Goal: Obtain resource: Obtain resource

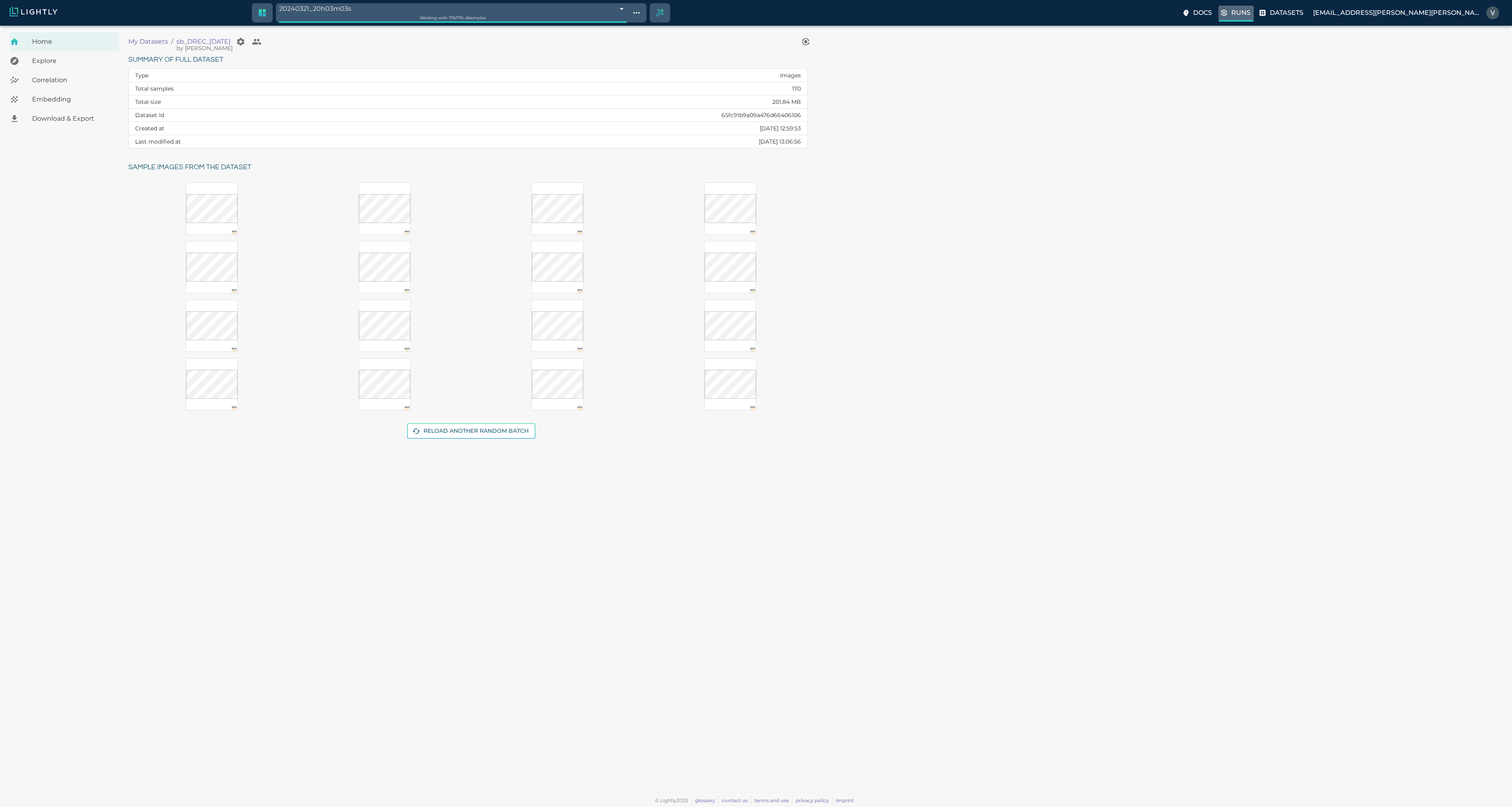
click at [1228, 12] on icon at bounding box center [1224, 13] width 8 height 8
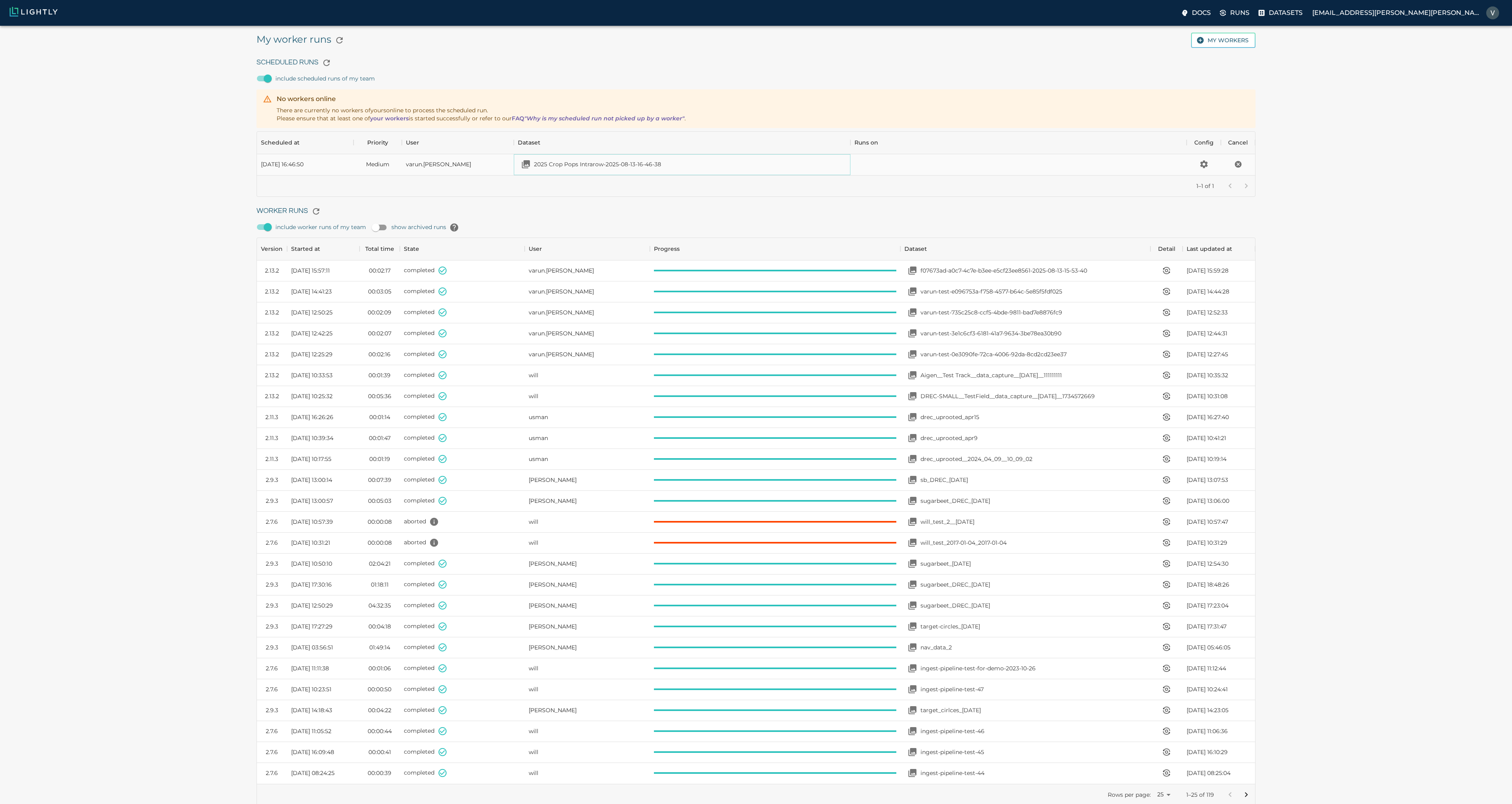
click at [580, 161] on p "2025 Crop Pops Intrarow-2025-08-13-16-46-38" at bounding box center [597, 164] width 127 height 8
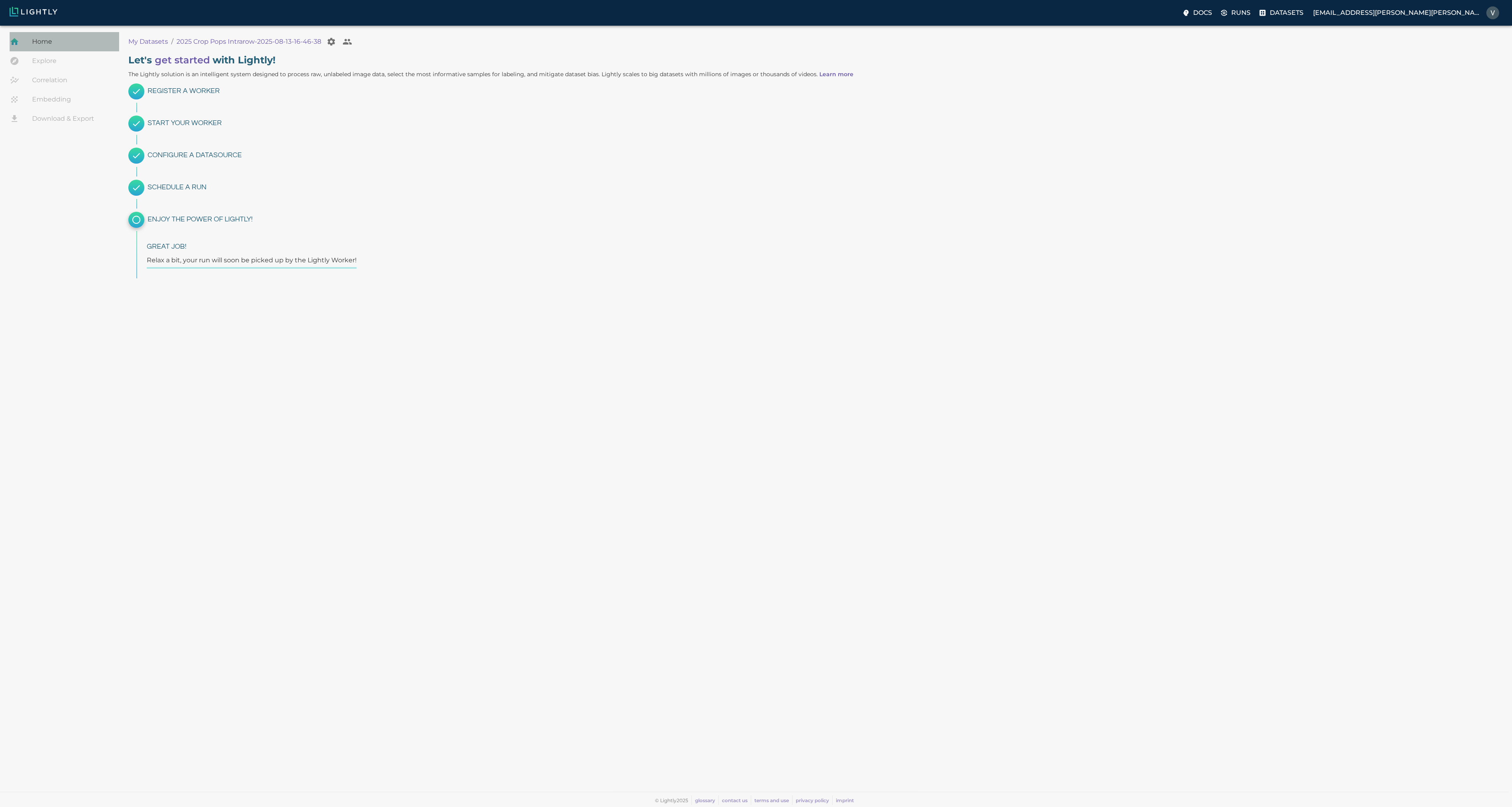
click at [41, 42] on span "Home" at bounding box center [72, 42] width 80 height 9
click at [1250, 12] on p "Runs" at bounding box center [1241, 13] width 19 height 9
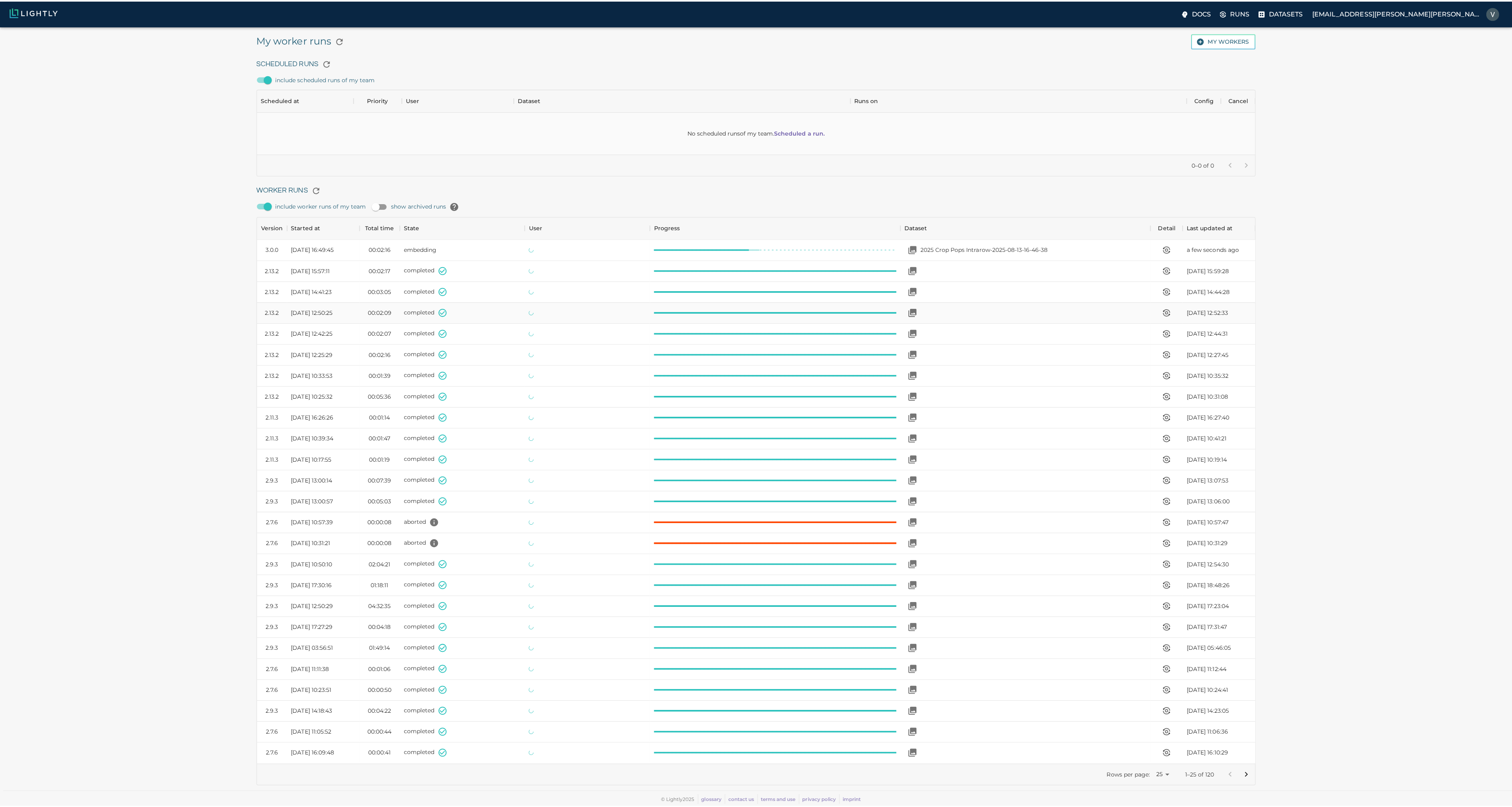
scroll to position [538, 988]
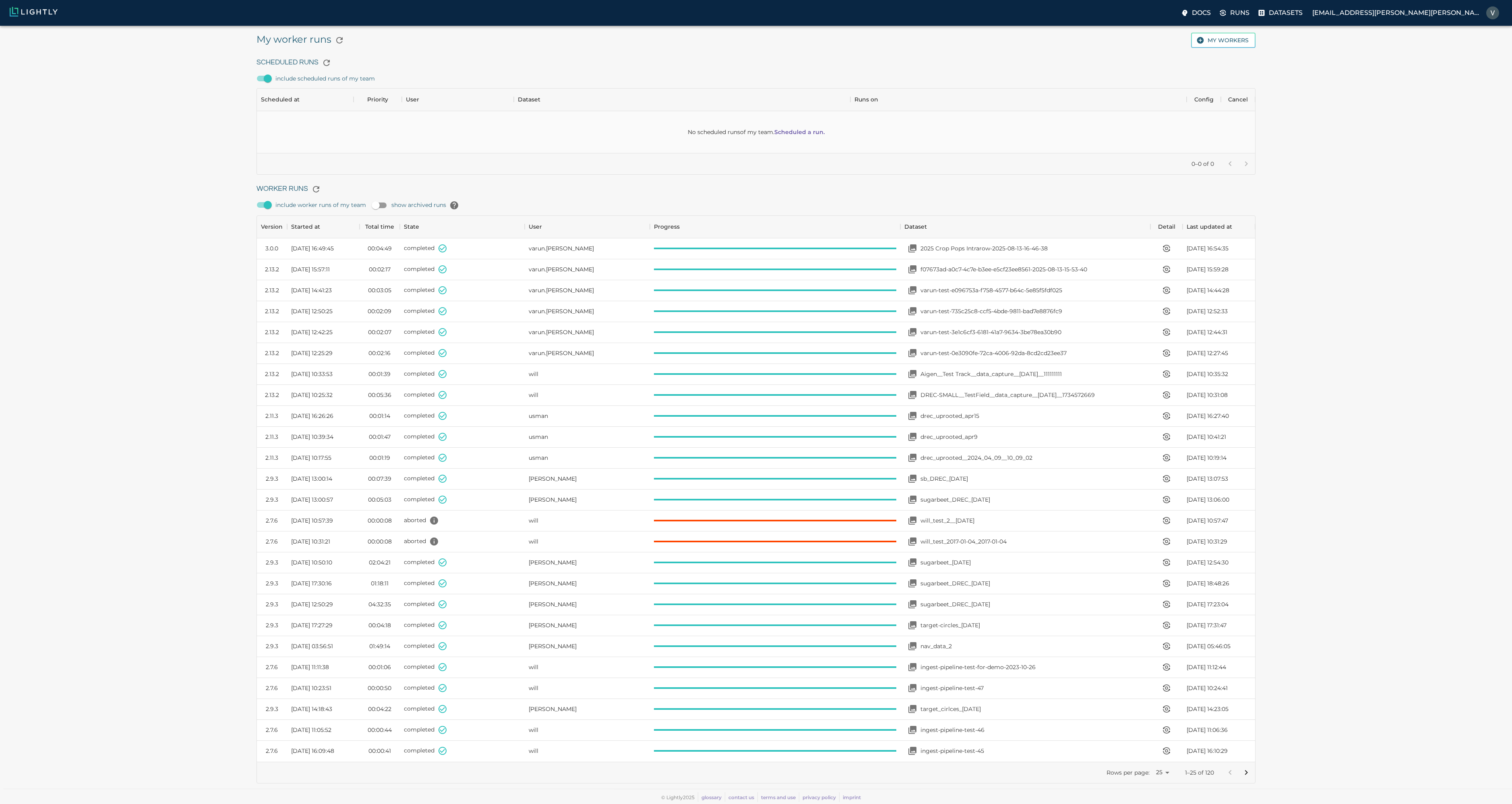
click at [27, 11] on img at bounding box center [33, 12] width 48 height 9
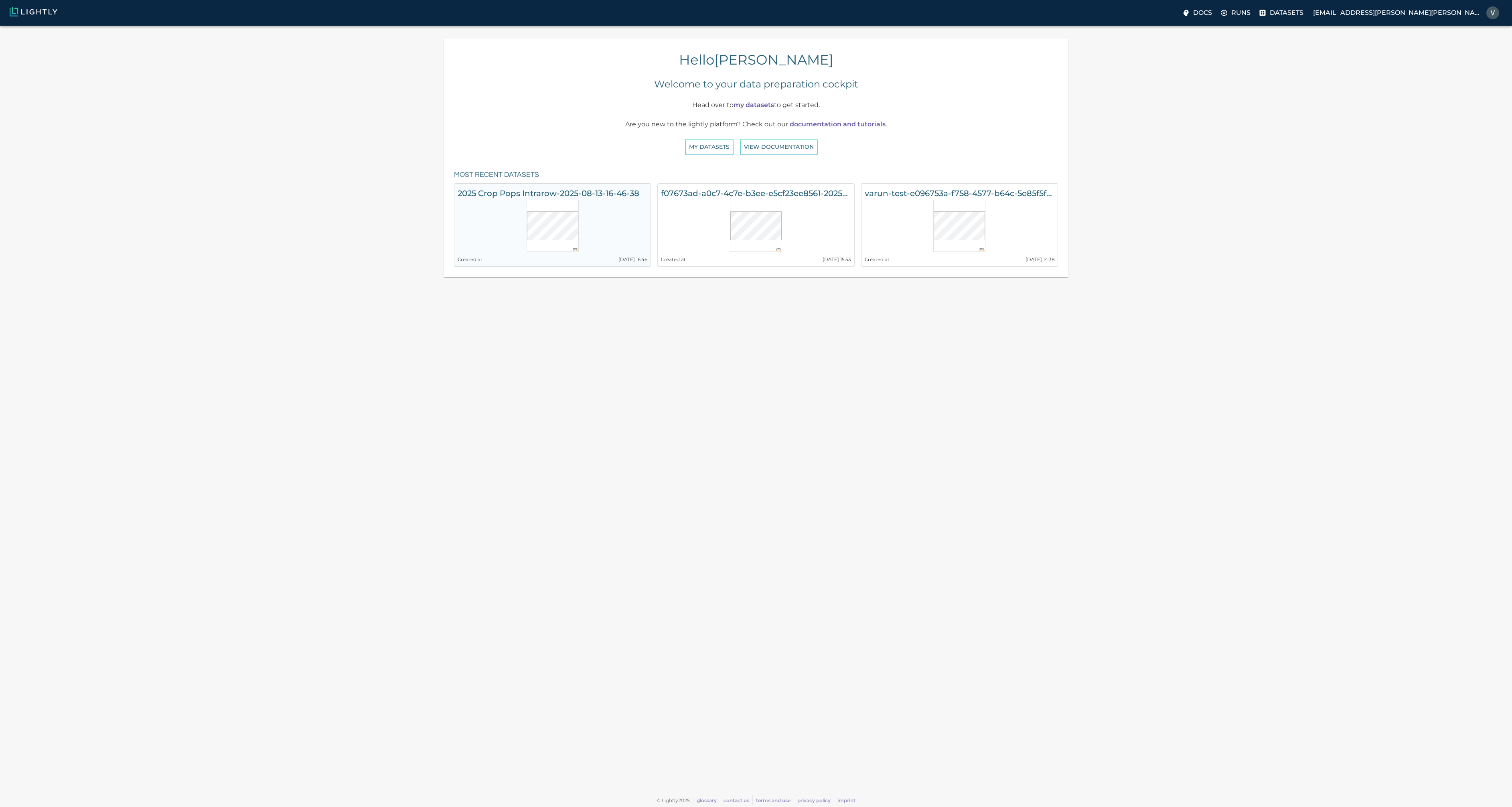
click at [637, 198] on h6 "2025 Crop Pops Intrarow-2025-08-13-16-46-38" at bounding box center [552, 193] width 190 height 13
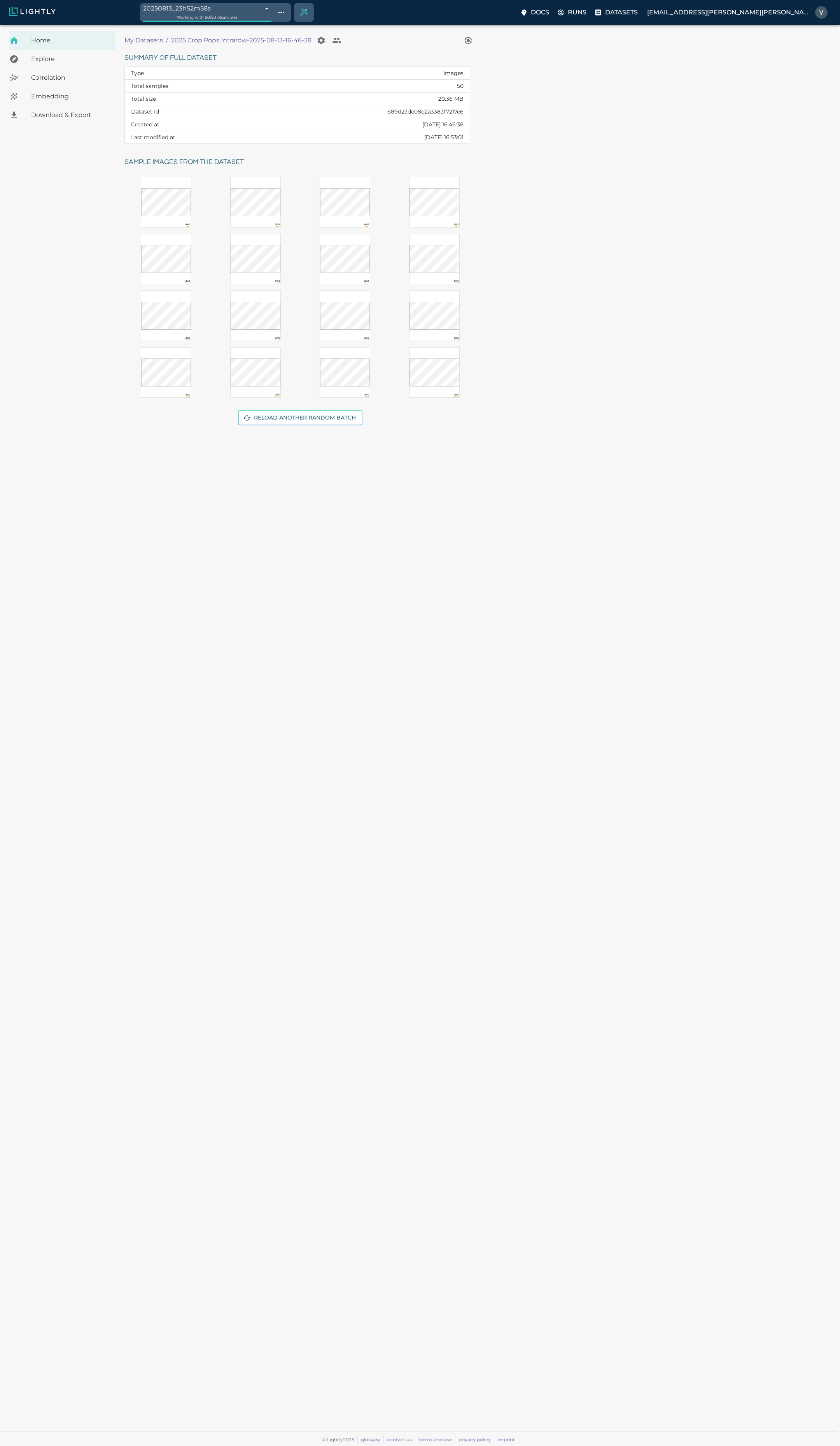
click at [442, 97] on td "20.36 MB" at bounding box center [365, 99] width 211 height 13
click at [44, 96] on span "Embedding" at bounding box center [70, 96] width 78 height 9
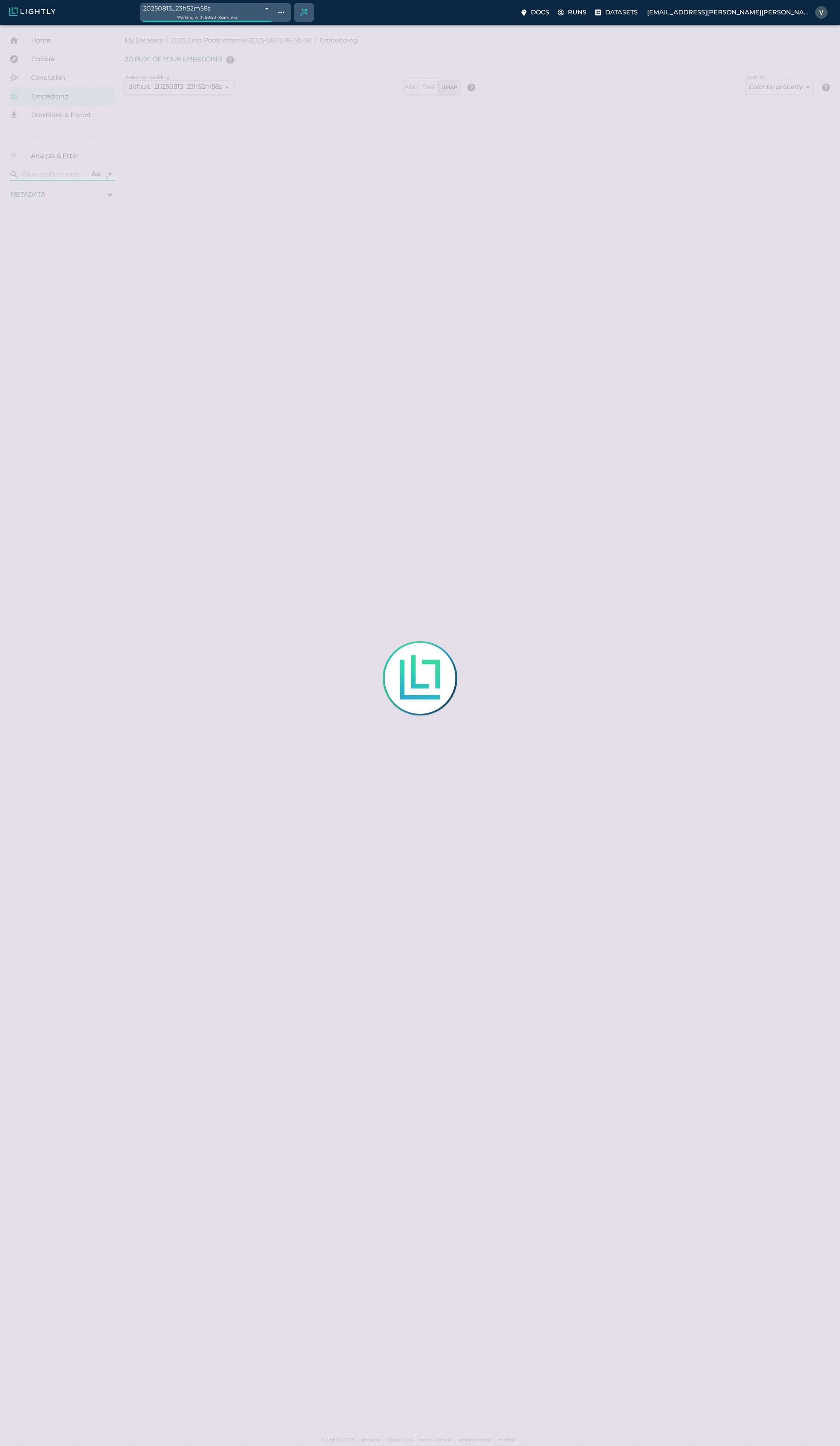
type input "1.06585309715431"
type input "3.23485309715431"
type input "25.9515991210938"
type input "62.2425991210938"
type input "1.06585309715431"
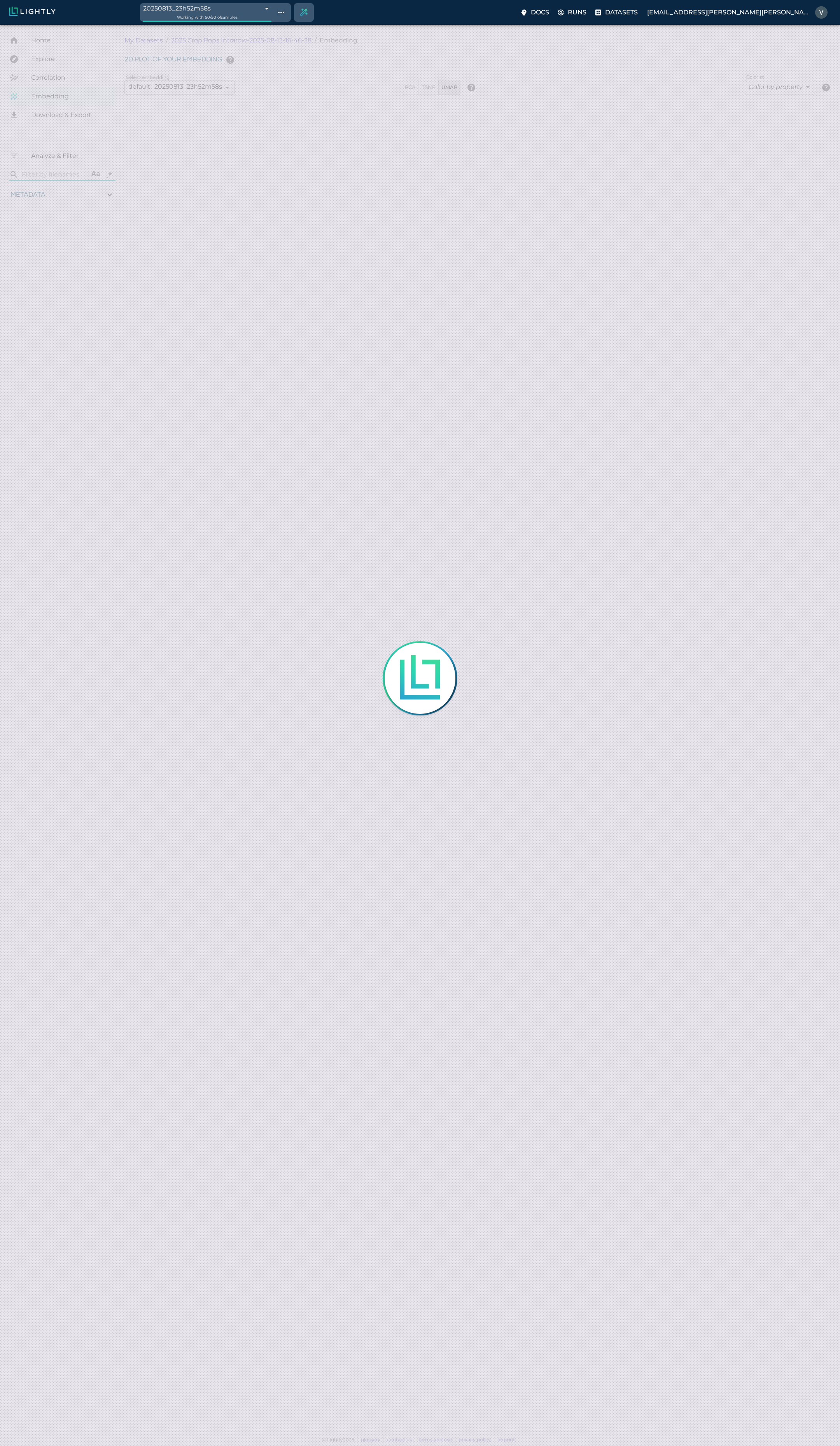
type input "3.23485309715431"
type input "25.9515991210938"
type input "62.2425991210938"
type input "1.06585309715431"
type input "3.23485309715431"
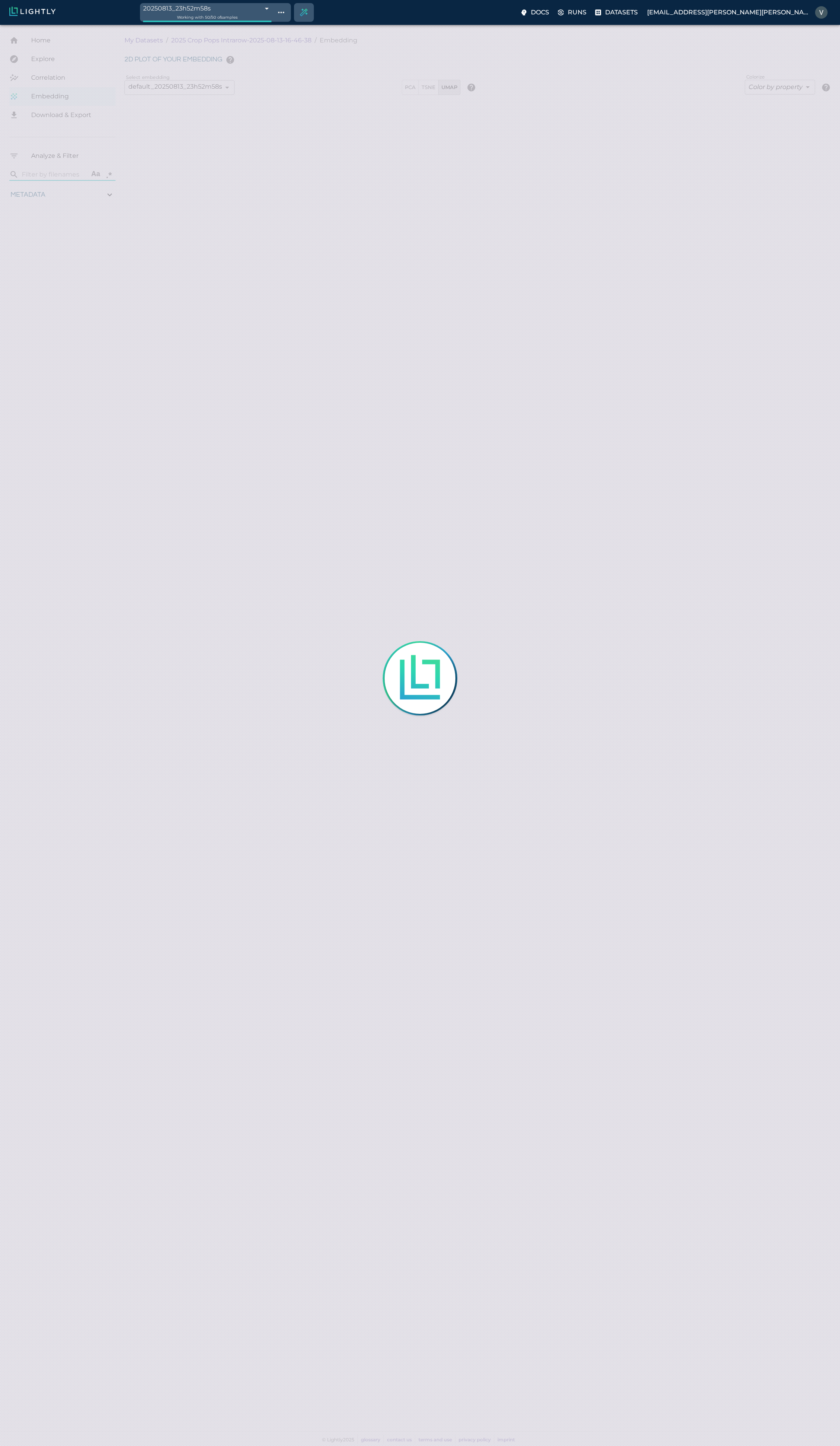
type input "25.9515991210938"
type input "62.2425991210938"
type input "1.06585309715431"
type input "3.23485309715431"
type input "25.9515991210938"
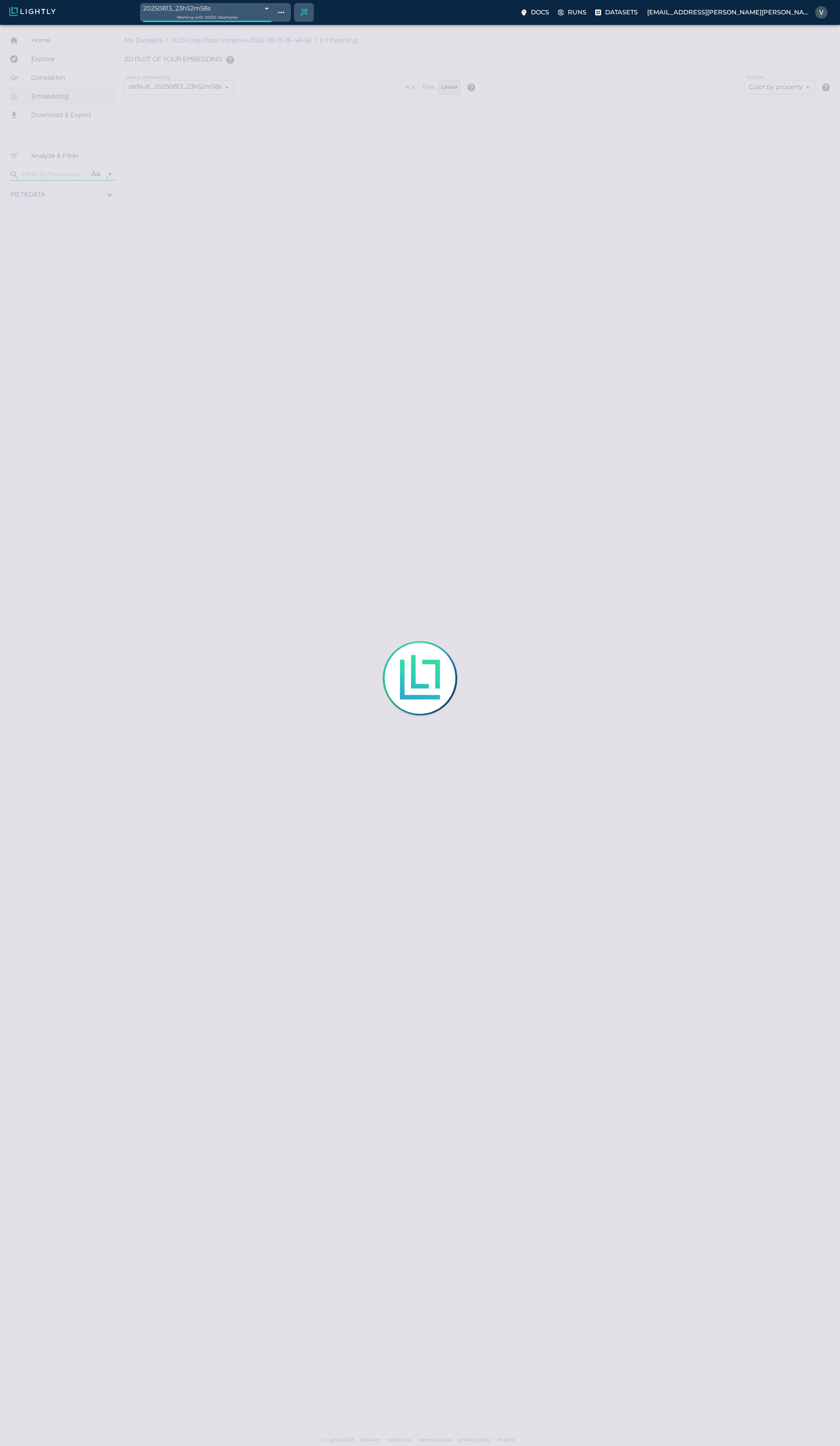
type input "62.2425991210938"
type input "1.06585309715431"
type input "3.23485309715431"
type input "25.9515991210938"
type input "62.2425991210938"
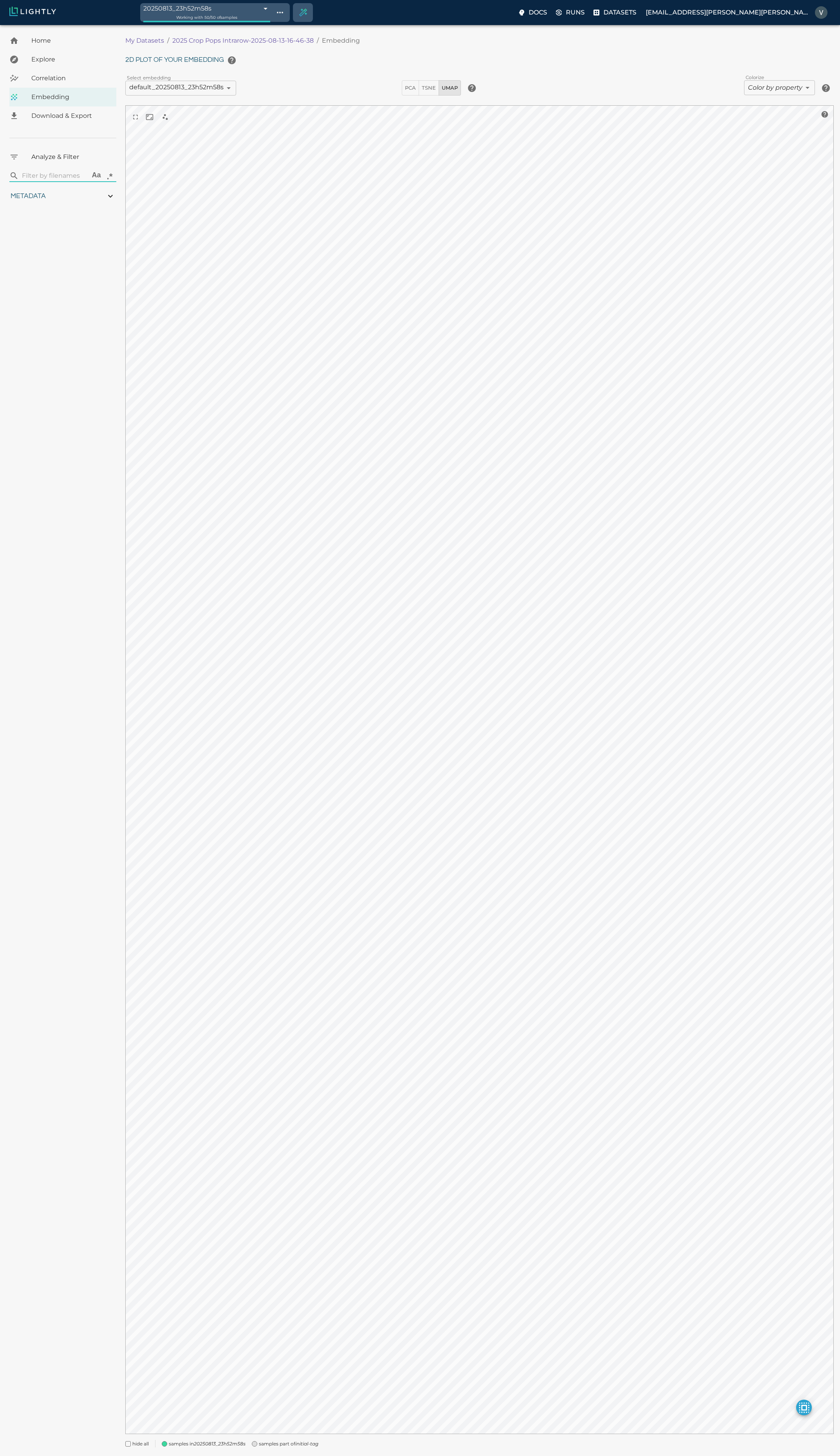
click at [416, 89] on span "PCA" at bounding box center [410, 88] width 11 height 9
click at [436, 87] on button "TSNE" at bounding box center [429, 88] width 21 height 15
click at [452, 93] on button "UMAP" at bounding box center [449, 88] width 22 height 15
click at [66, 73] on span "Correlation" at bounding box center [70, 78] width 78 height 9
click at [40, 60] on span "Explore" at bounding box center [70, 60] width 78 height 9
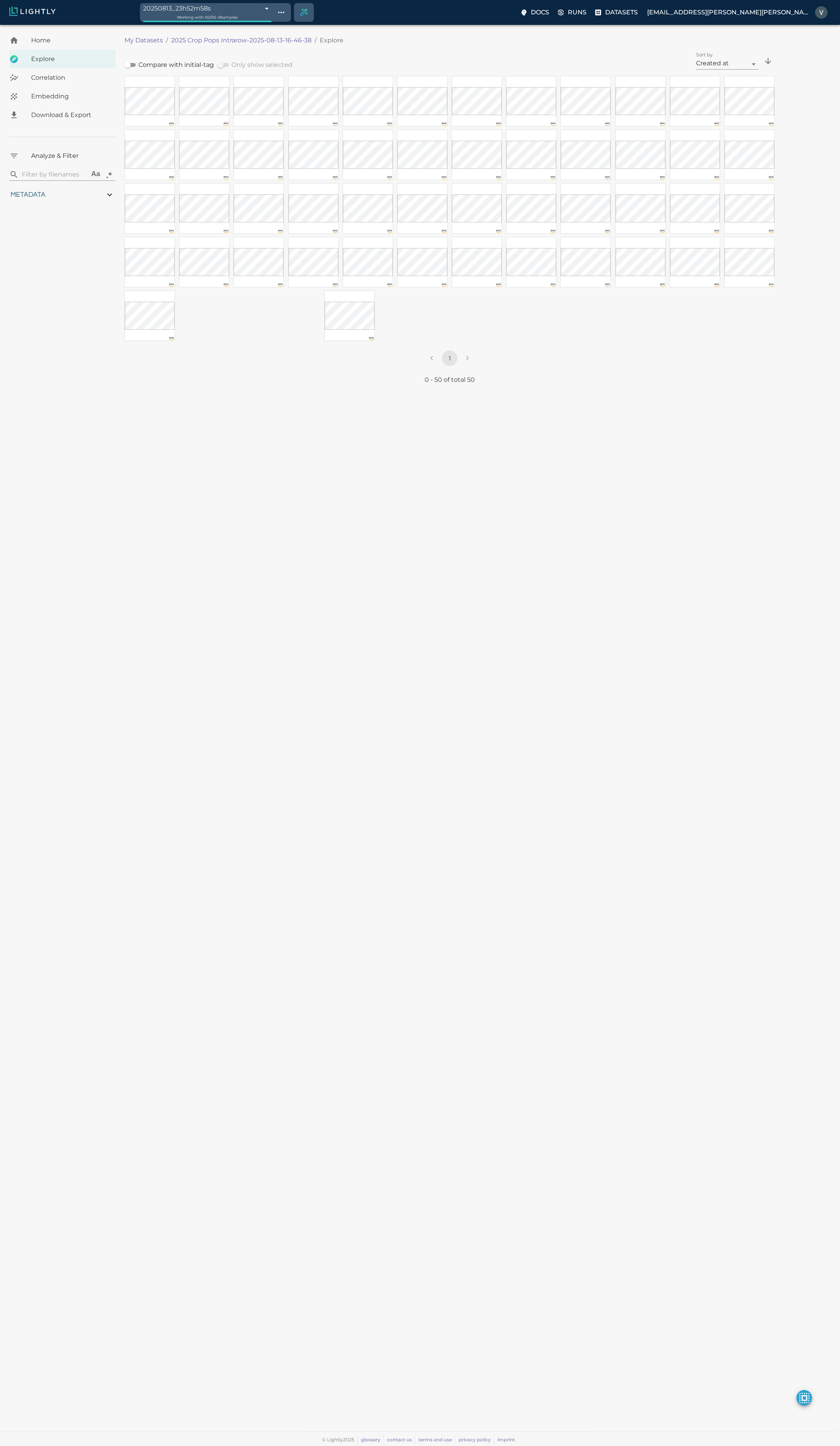
click at [57, 119] on span "Download & Export" at bounding box center [70, 115] width 78 height 9
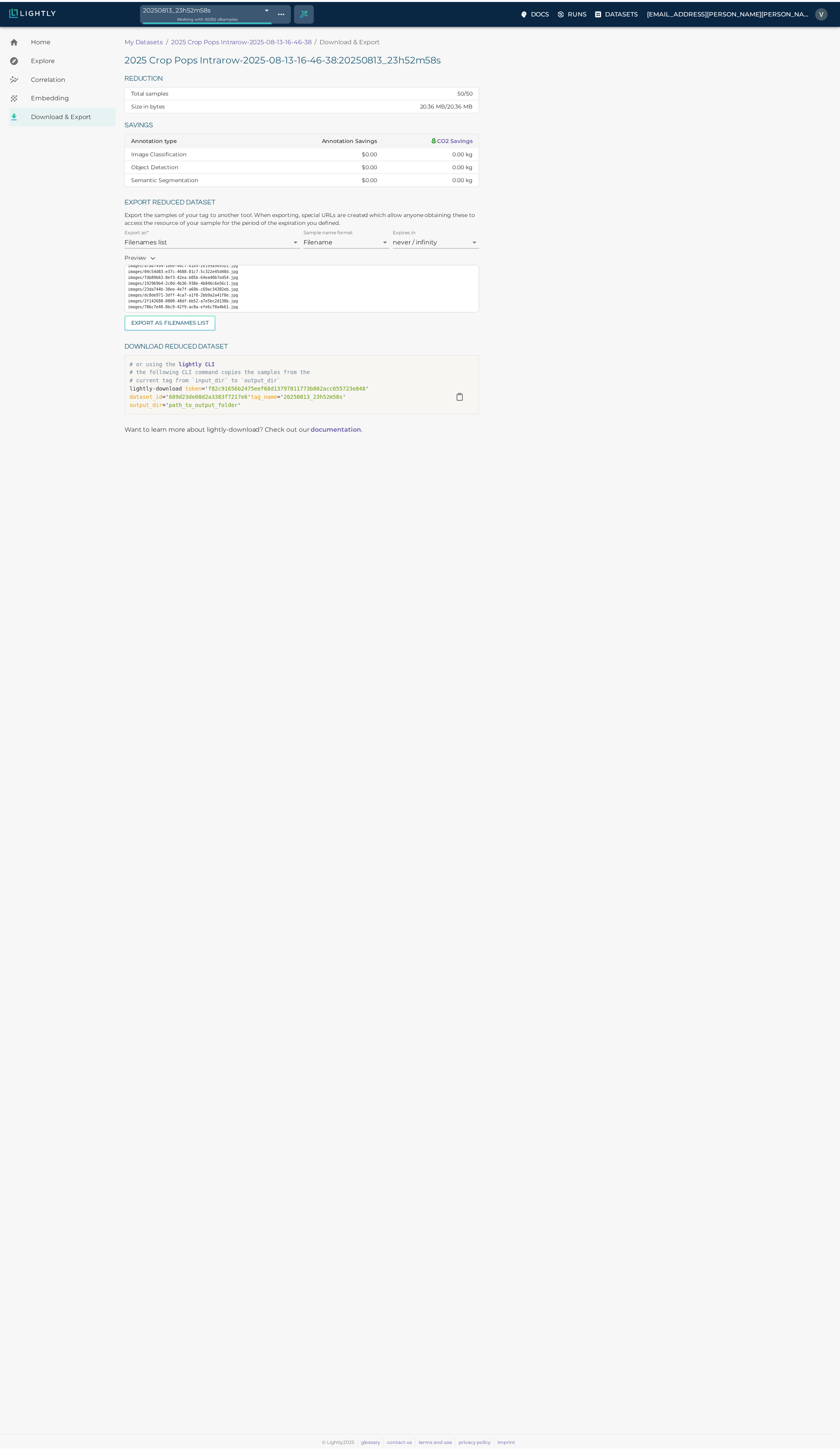
scroll to position [18, 0]
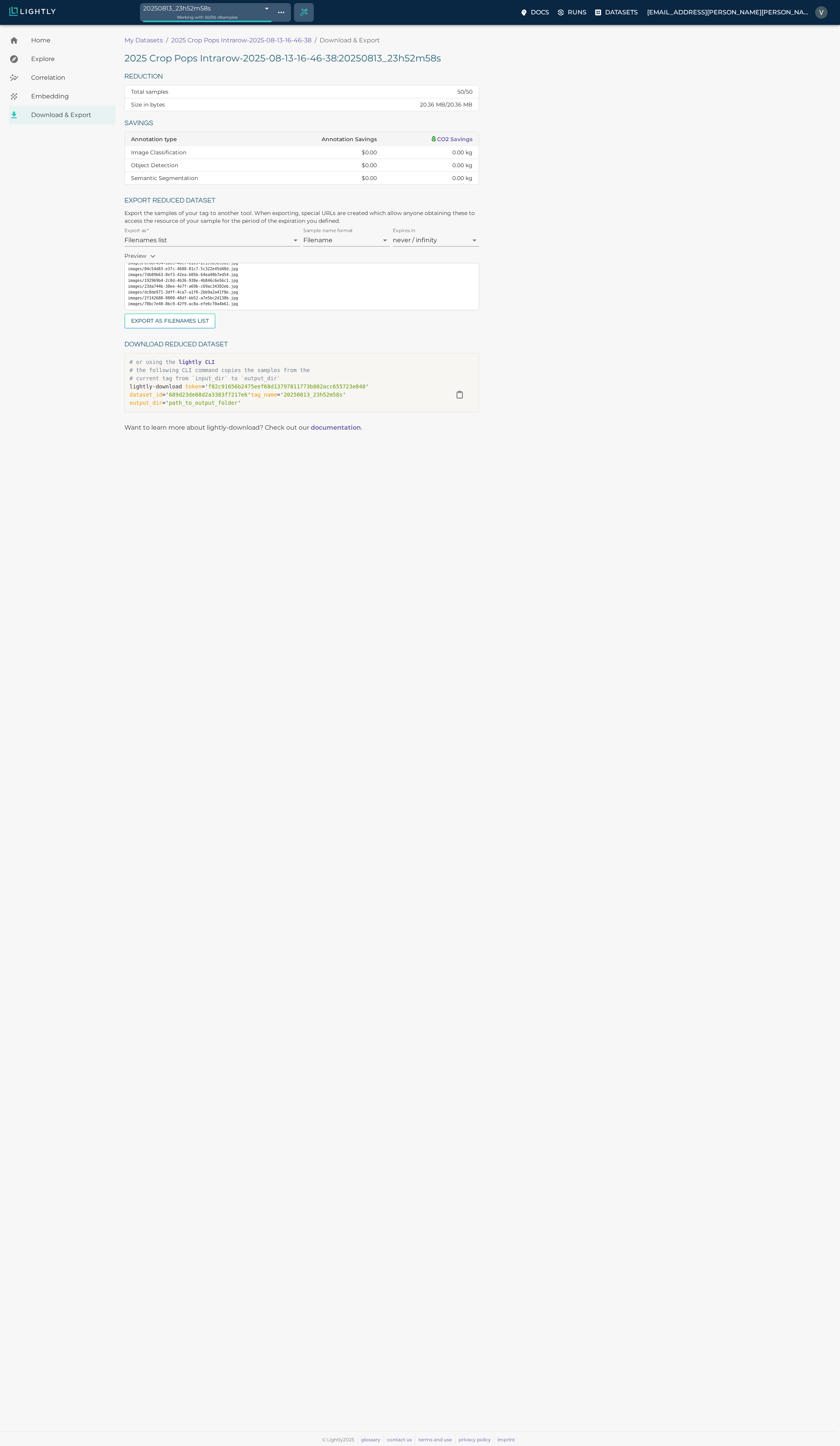
click at [45, 42] on span "Home" at bounding box center [70, 40] width 78 height 9
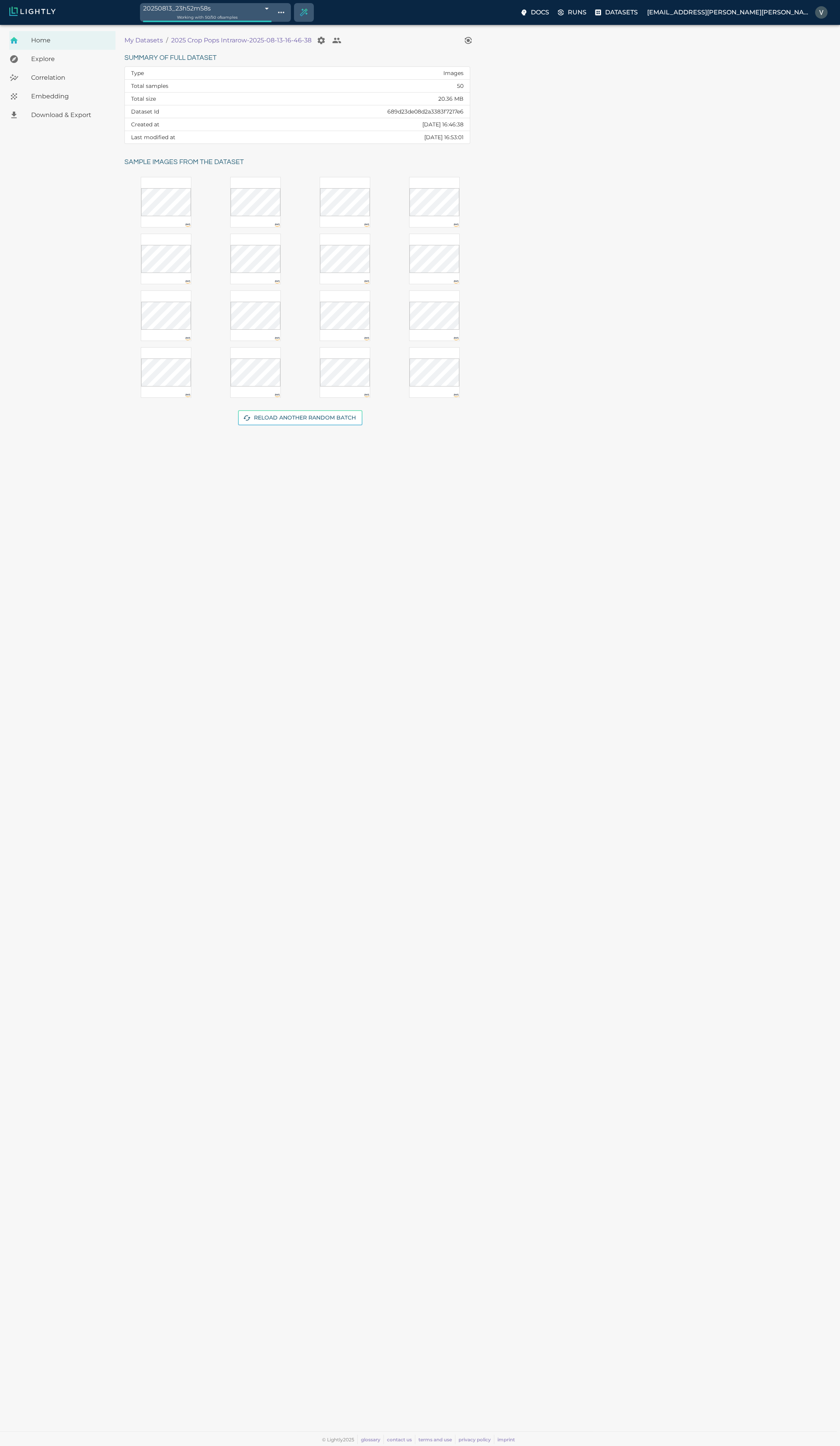
click at [300, 25] on body "20250813_23h52m58s 689d255abea96086b40a61fa Working with 50 / 50 of samples Doc…" at bounding box center [420, 735] width 840 height 1421
click at [240, 22] on li "test-tag" at bounding box center [223, 23] width 160 height 14
type input "689d2739bea96086b40a976f"
click at [61, 116] on span "Download & Export" at bounding box center [70, 115] width 78 height 9
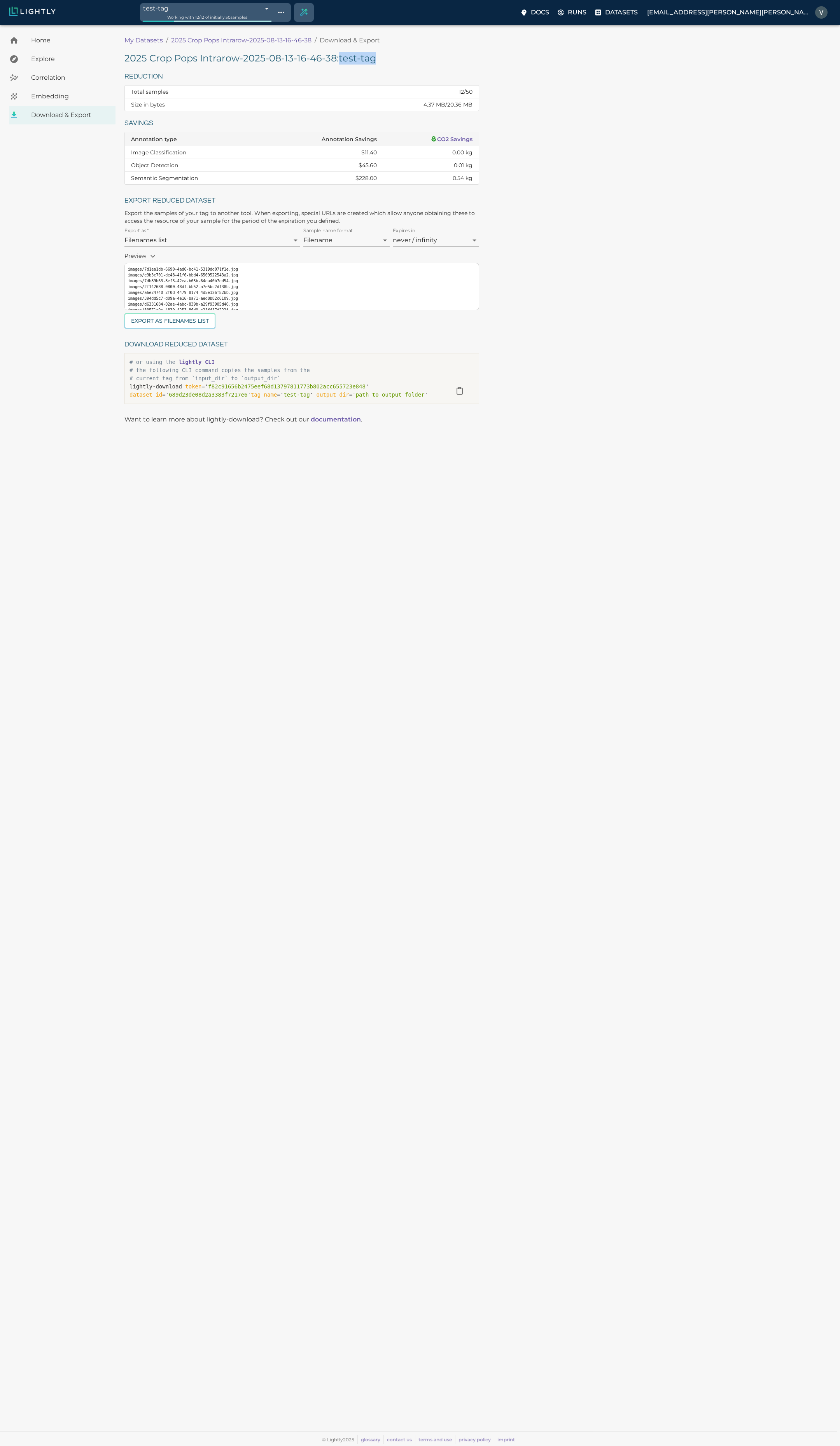
drag, startPoint x: 372, startPoint y: 60, endPoint x: 337, endPoint y: 60, distance: 35.0
click at [337, 60] on h5 "2025 Crop Pops Intrarow-2025-08-13-16-46-38 : test-tag" at bounding box center [302, 59] width 355 height 13
click at [386, 56] on h5 "2025 Crop Pops Intrarow-2025-08-13-16-46-38 : test-tag" at bounding box center [302, 59] width 355 height 13
drag, startPoint x: 384, startPoint y: 58, endPoint x: 125, endPoint y: 58, distance: 259.0
click at [125, 58] on h5 "2025 Crop Pops Intrarow-2025-08-13-16-46-38 : test-tag" at bounding box center [302, 59] width 355 height 13
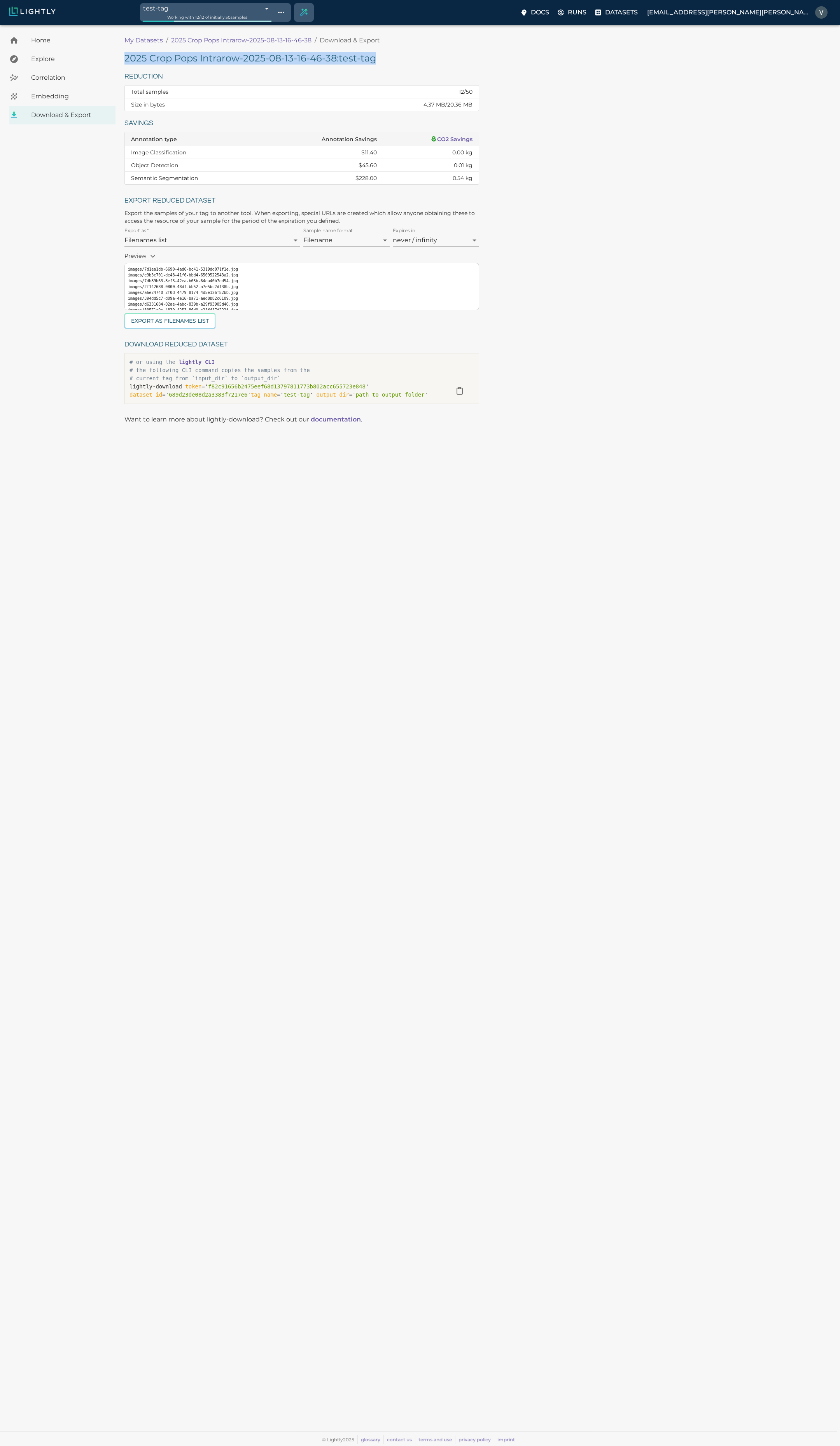
copy h5 "2025 Crop Pops Intrarow-2025-08-13-16-46-38 : test-tag"
click at [434, 69] on div "Reduction Total samples 12 / 50 Size in bytes 4.37 MB / 20.36 MB" at bounding box center [299, 88] width 361 height 47
drag, startPoint x: 390, startPoint y: 62, endPoint x: 125, endPoint y: 60, distance: 265.0
click at [125, 60] on h5 "2025 Crop Pops Intrarow-2025-08-13-16-46-38 : test-tag" at bounding box center [302, 59] width 355 height 13
copy h5 "2025 Crop Pops Intrarow-2025-08-13-16-46-38 : test-tag"
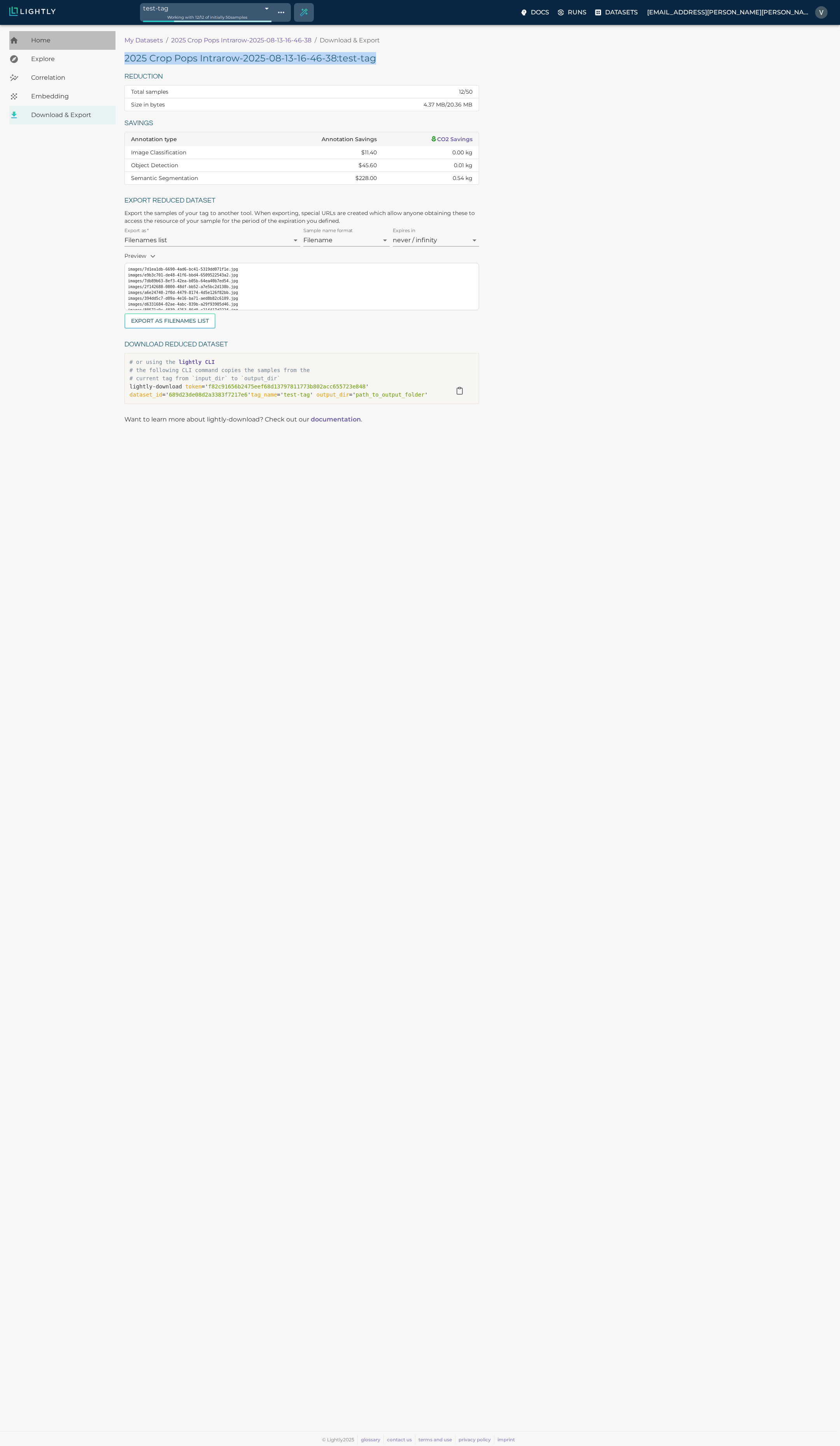
click at [44, 41] on span "Home" at bounding box center [70, 40] width 78 height 9
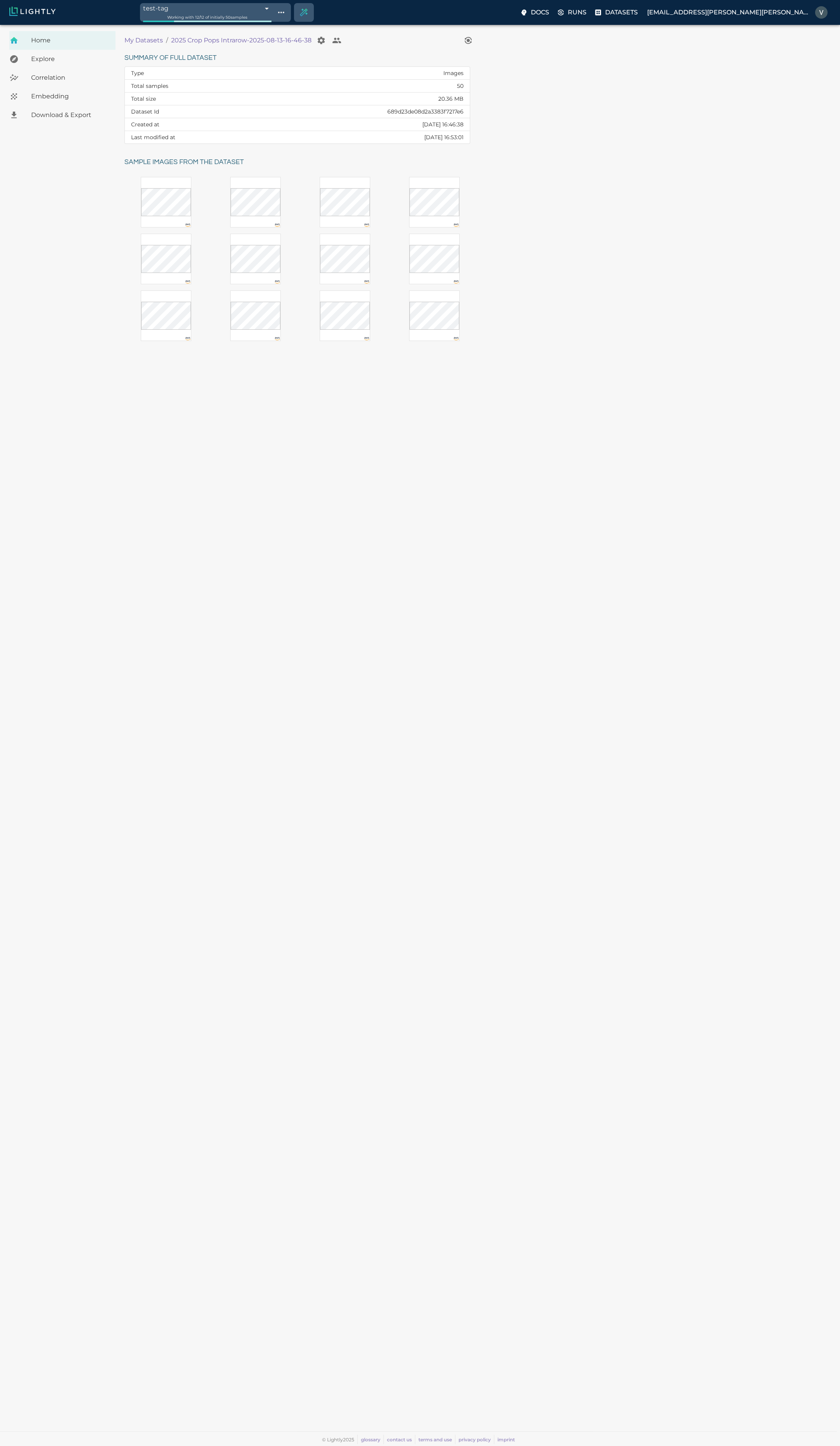
click at [44, 13] on img at bounding box center [32, 11] width 46 height 9
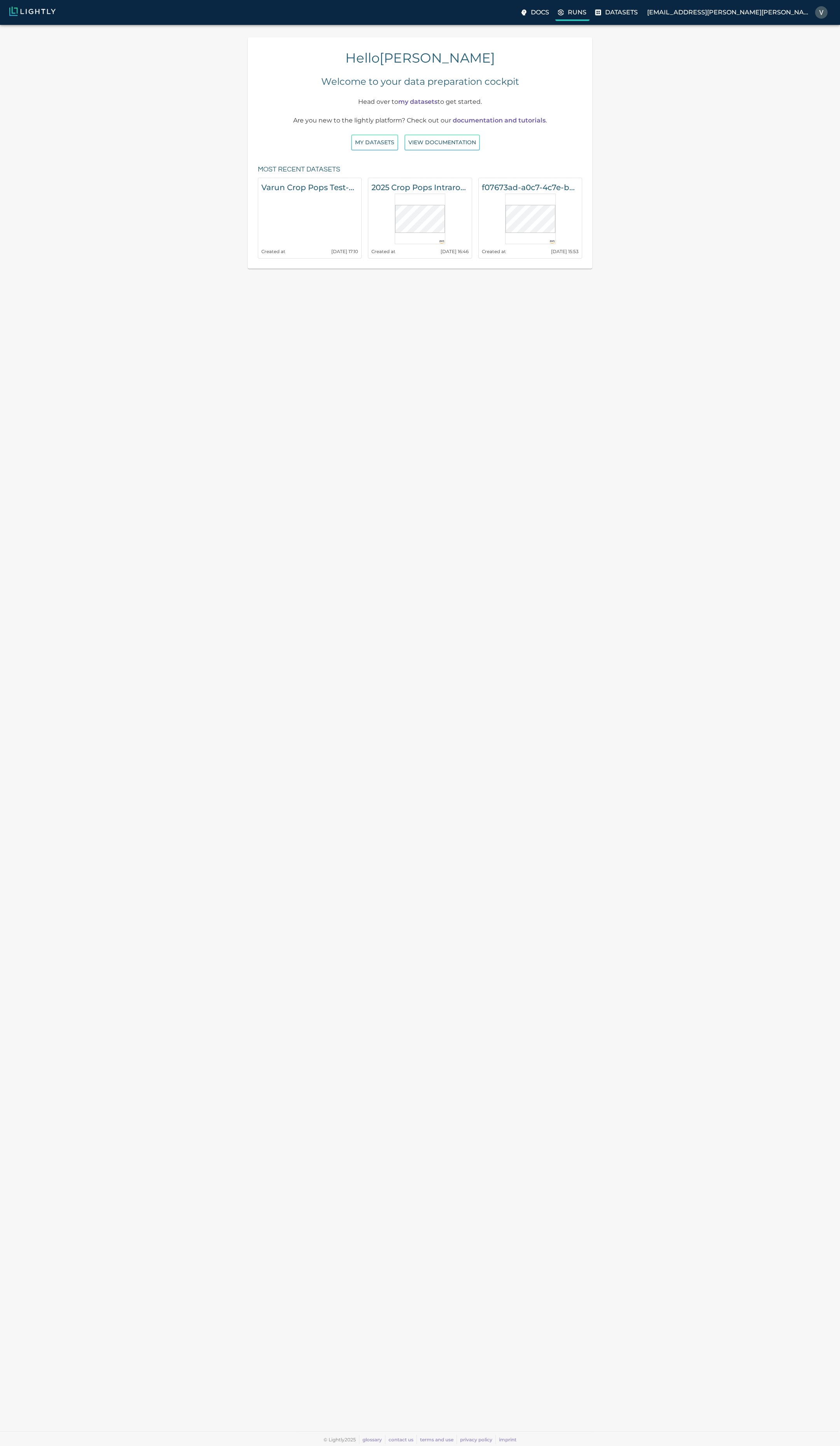
click at [586, 17] on p "Runs" at bounding box center [577, 13] width 19 height 9
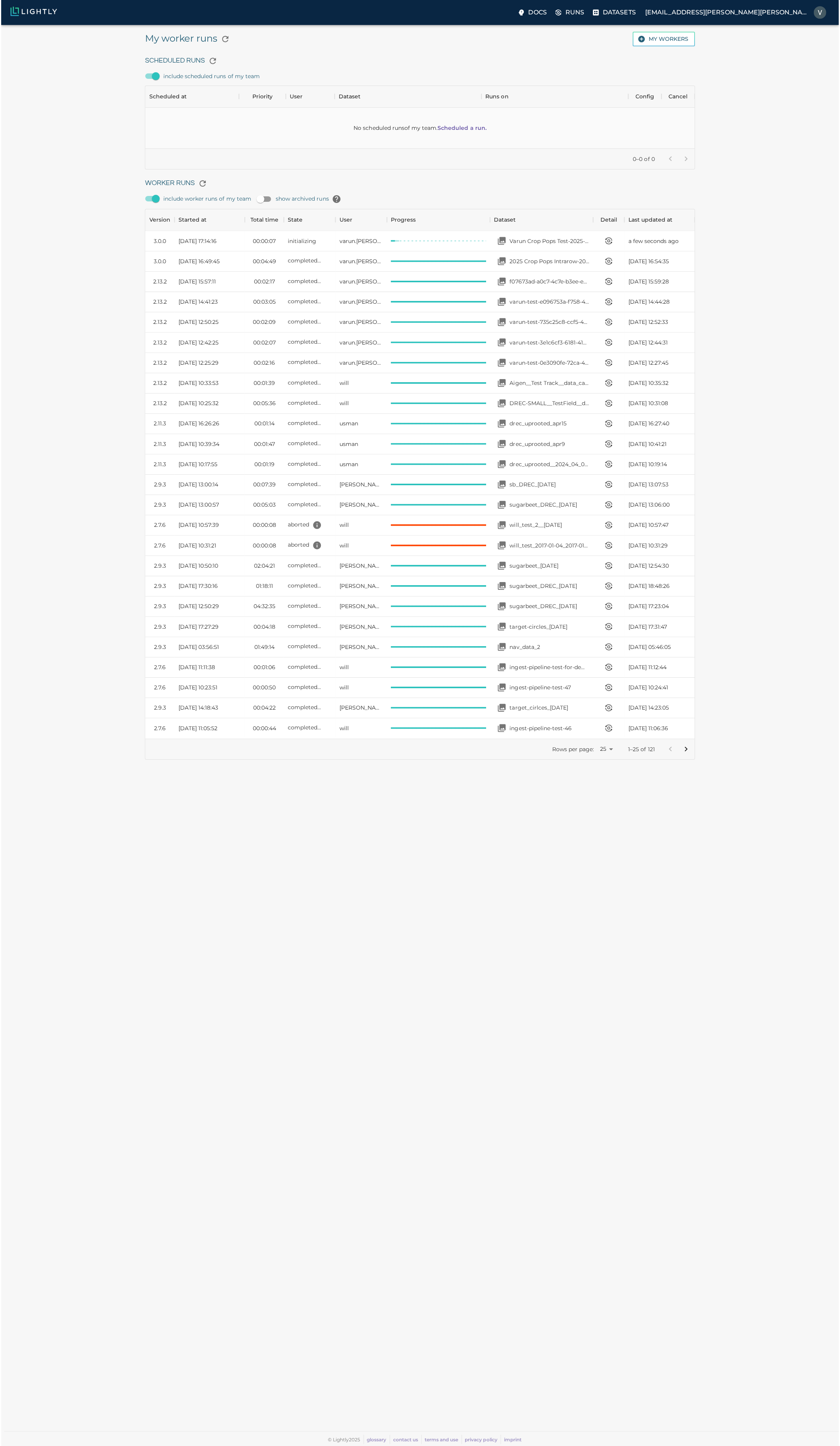
scroll to position [521, 541]
click at [377, 240] on div "varun.[PERSON_NAME]" at bounding box center [359, 241] width 51 height 20
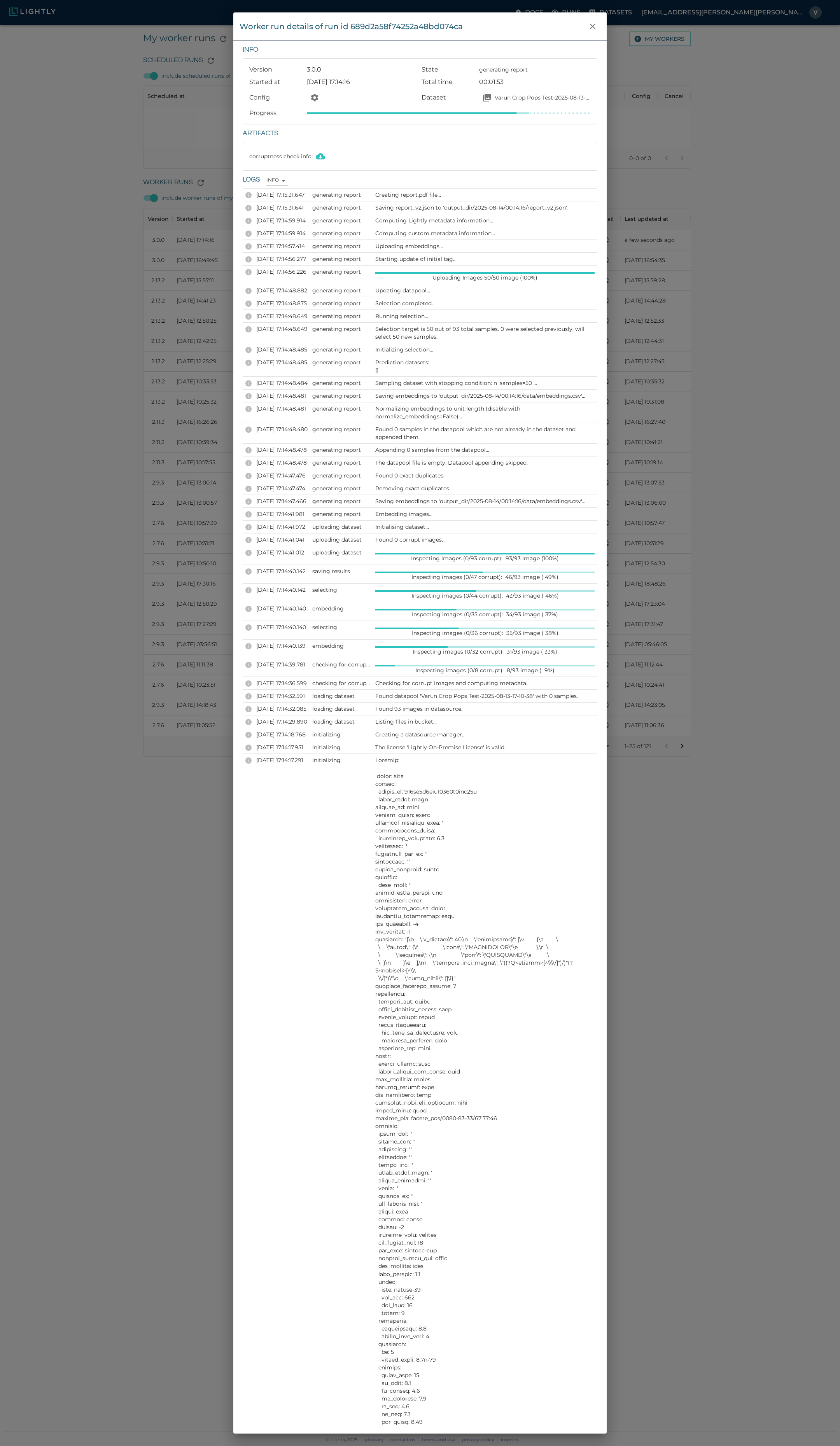
click at [764, 167] on div "Worker run details of run id 689d2a58f74252a48bd074ca Info Version 3.0.0 State …" at bounding box center [420, 723] width 840 height 1446
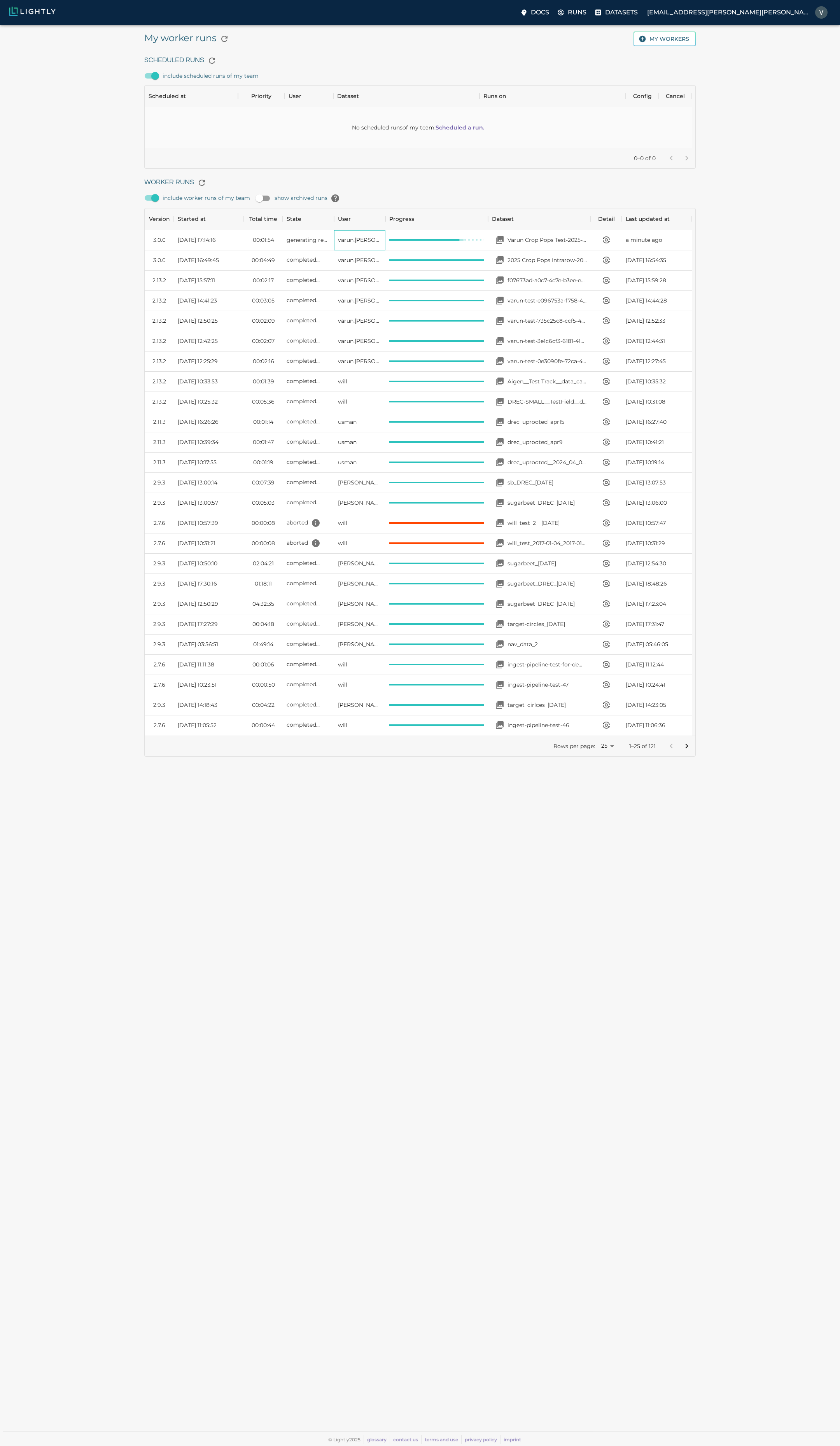
scroll to position [6, 6]
click at [46, 14] on img at bounding box center [32, 11] width 46 height 9
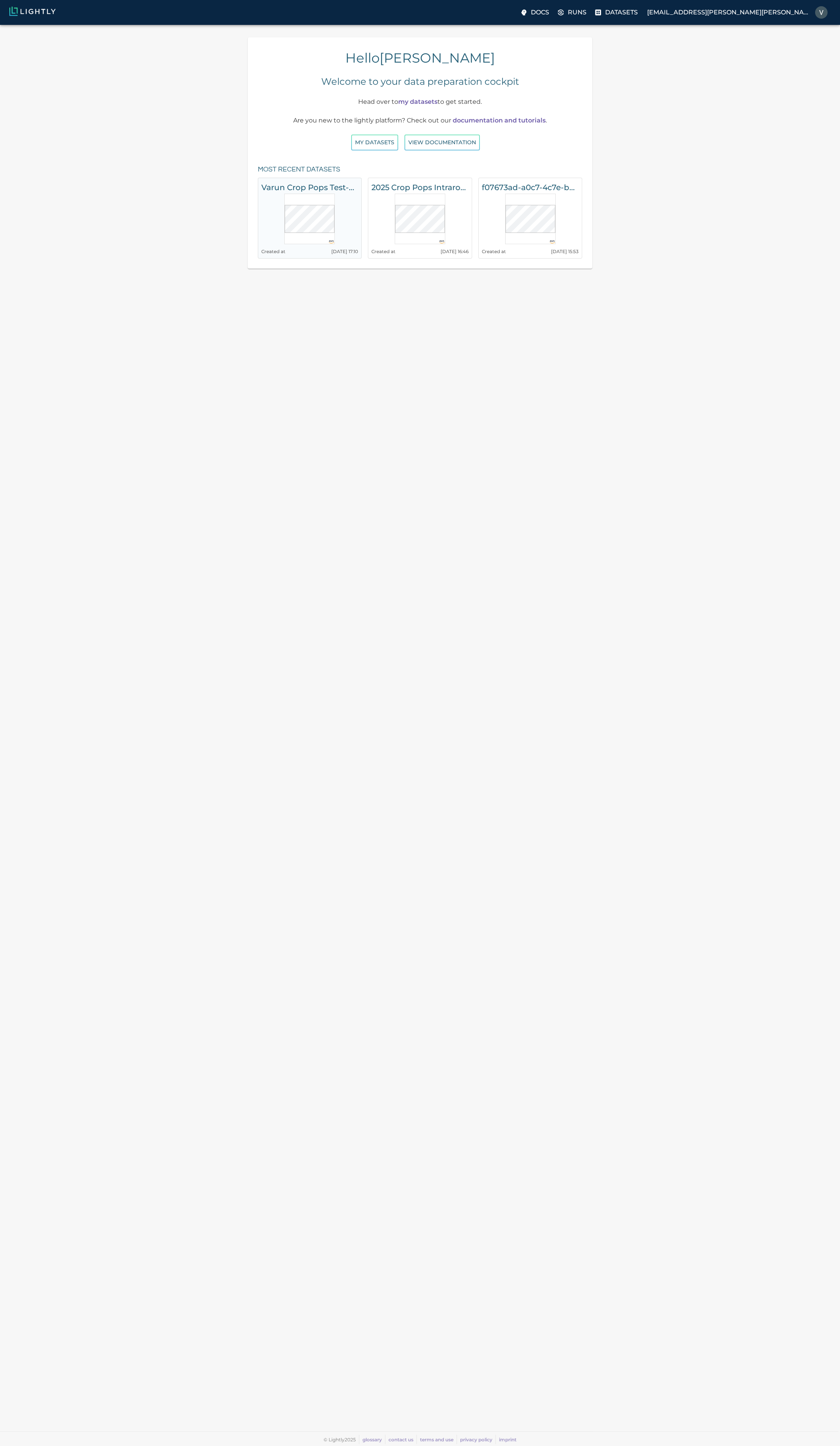
click at [304, 188] on h6 "Varun Crop Pops Test-2025-08-13-17-10-38" at bounding box center [310, 187] width 97 height 13
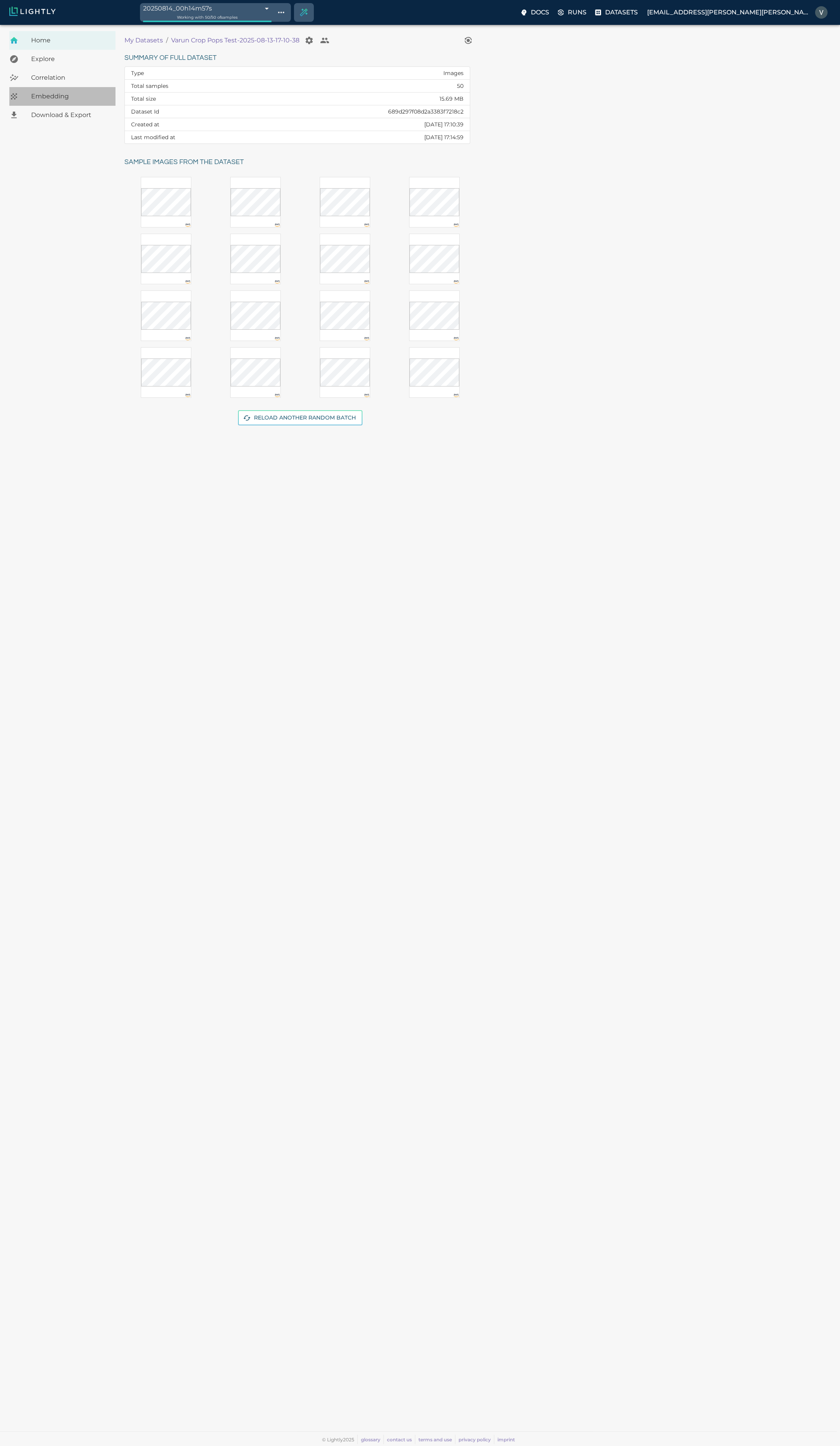
click at [56, 99] on span "Embedding" at bounding box center [70, 96] width 78 height 9
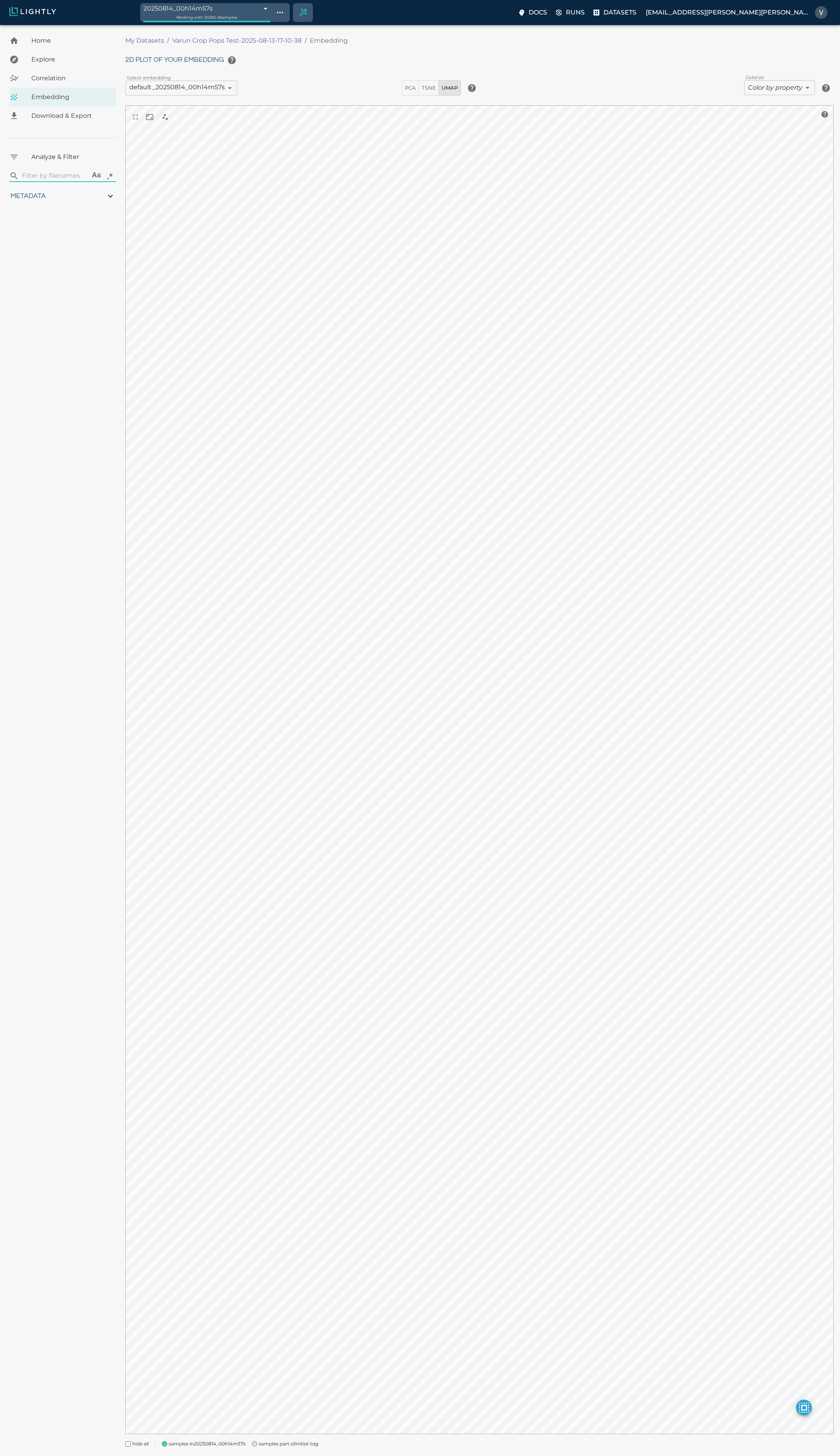
click at [432, 91] on span "TSNE" at bounding box center [429, 88] width 14 height 9
click at [409, 91] on span "PCA" at bounding box center [410, 88] width 11 height 9
click at [822, 1430] on icon "Use the 16 selected samples as the basis for your new tag" at bounding box center [822, 1430] width 6 height 8
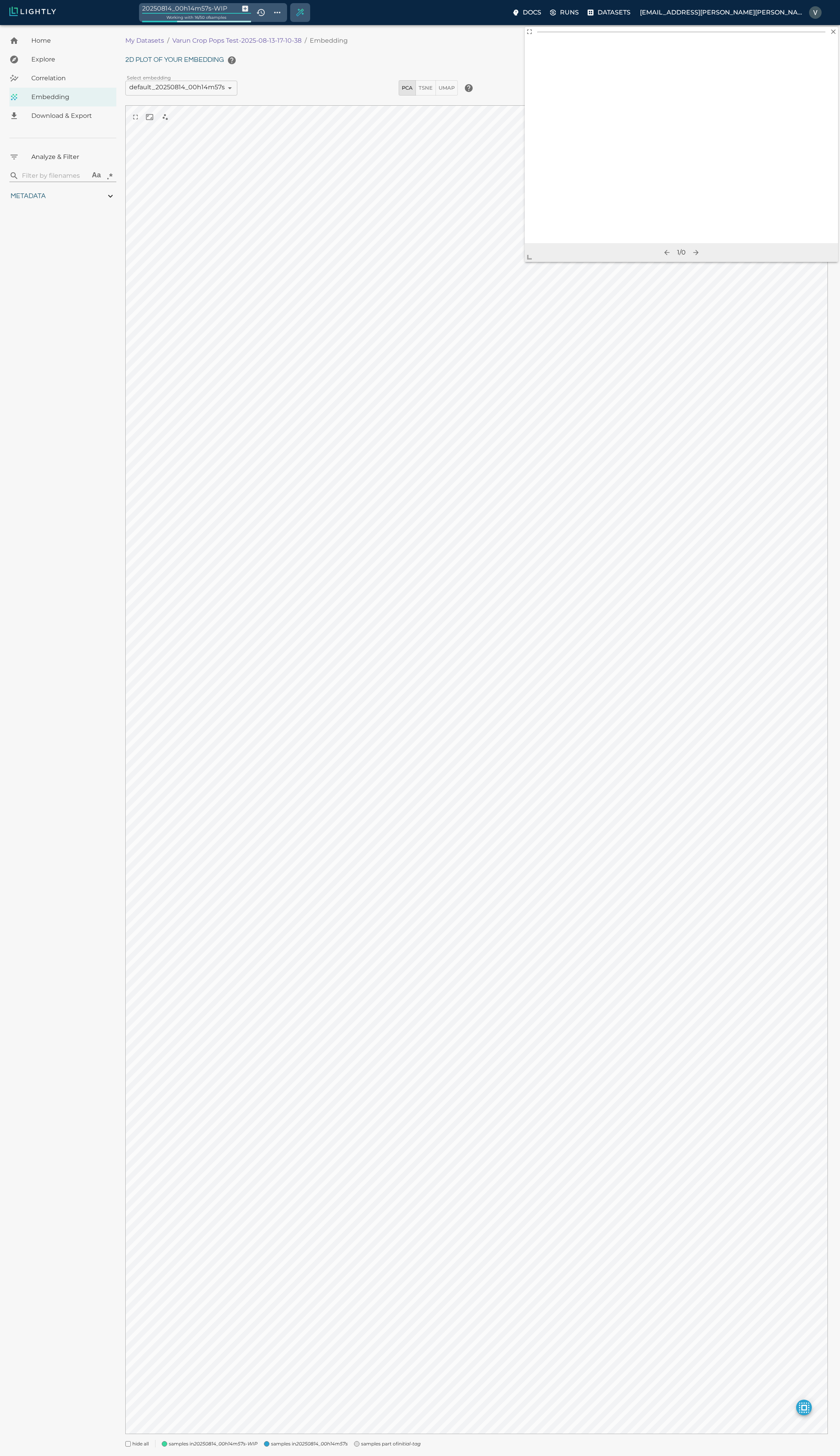
type input "3.32282251623476"
type input "4.56082251623476"
type input "19.2094287872314"
type input "25.6724287872314"
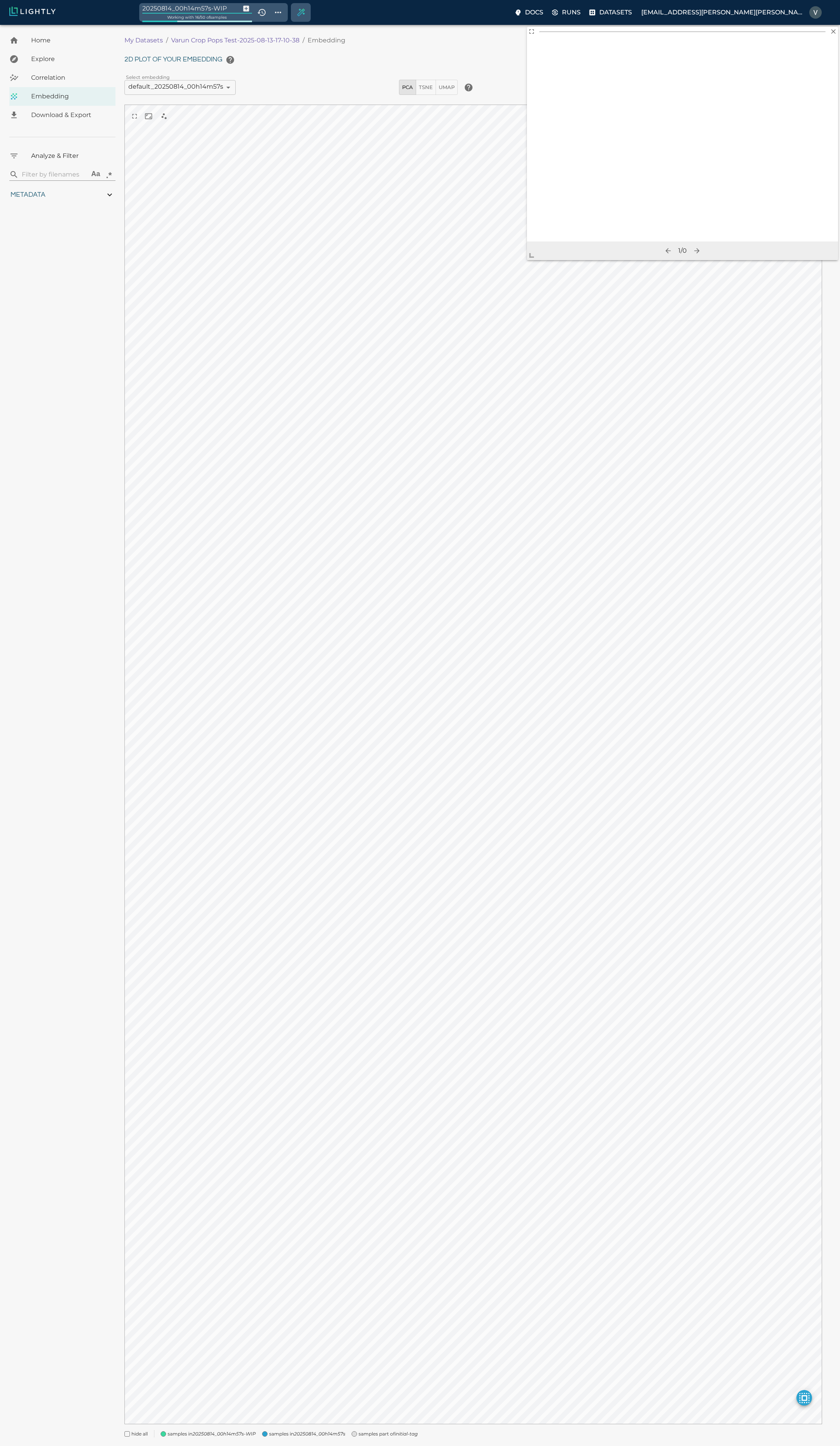
type input "3.32282251623476"
type input "4.56082251623476"
type input "19.2094287872314"
type input "25.6724287872314"
type input "3.32282251623476"
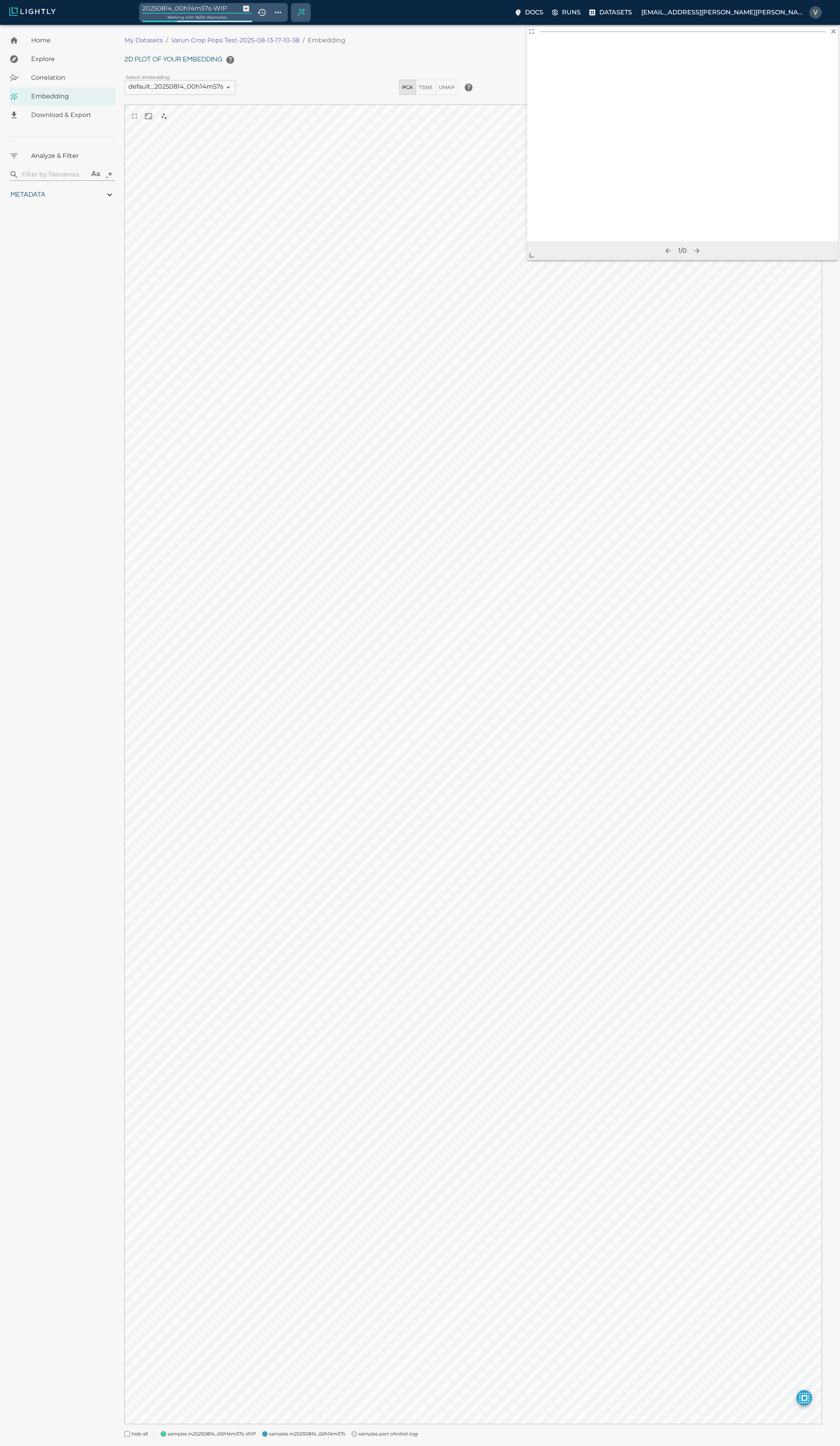
type input "4.56082251623476"
type input "19.2094287872314"
type input "25.6724287872314"
type input "3.32282251623476"
type input "4.56082251623476"
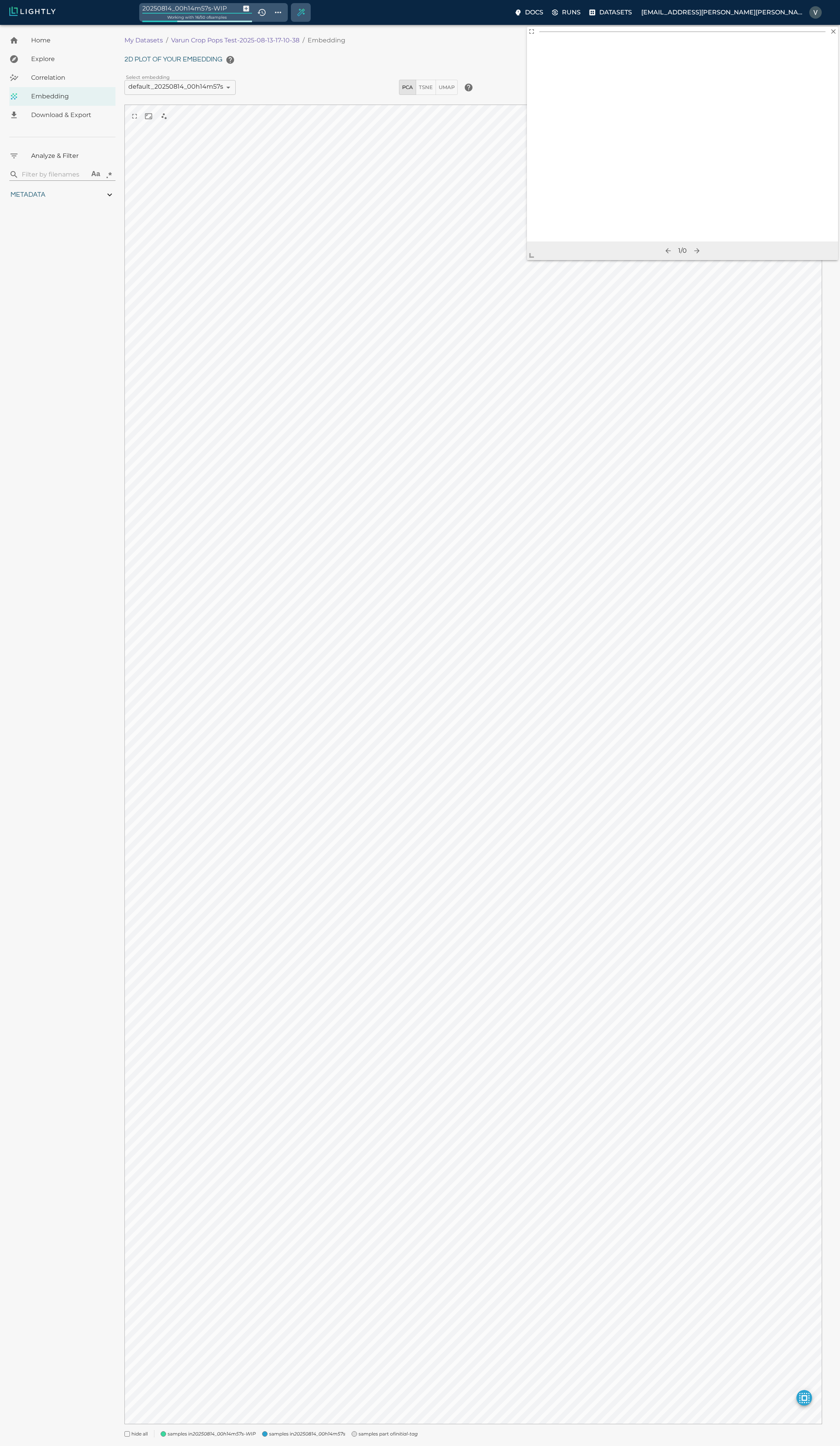
type input "19.2094287872314"
type input "25.6724287872314"
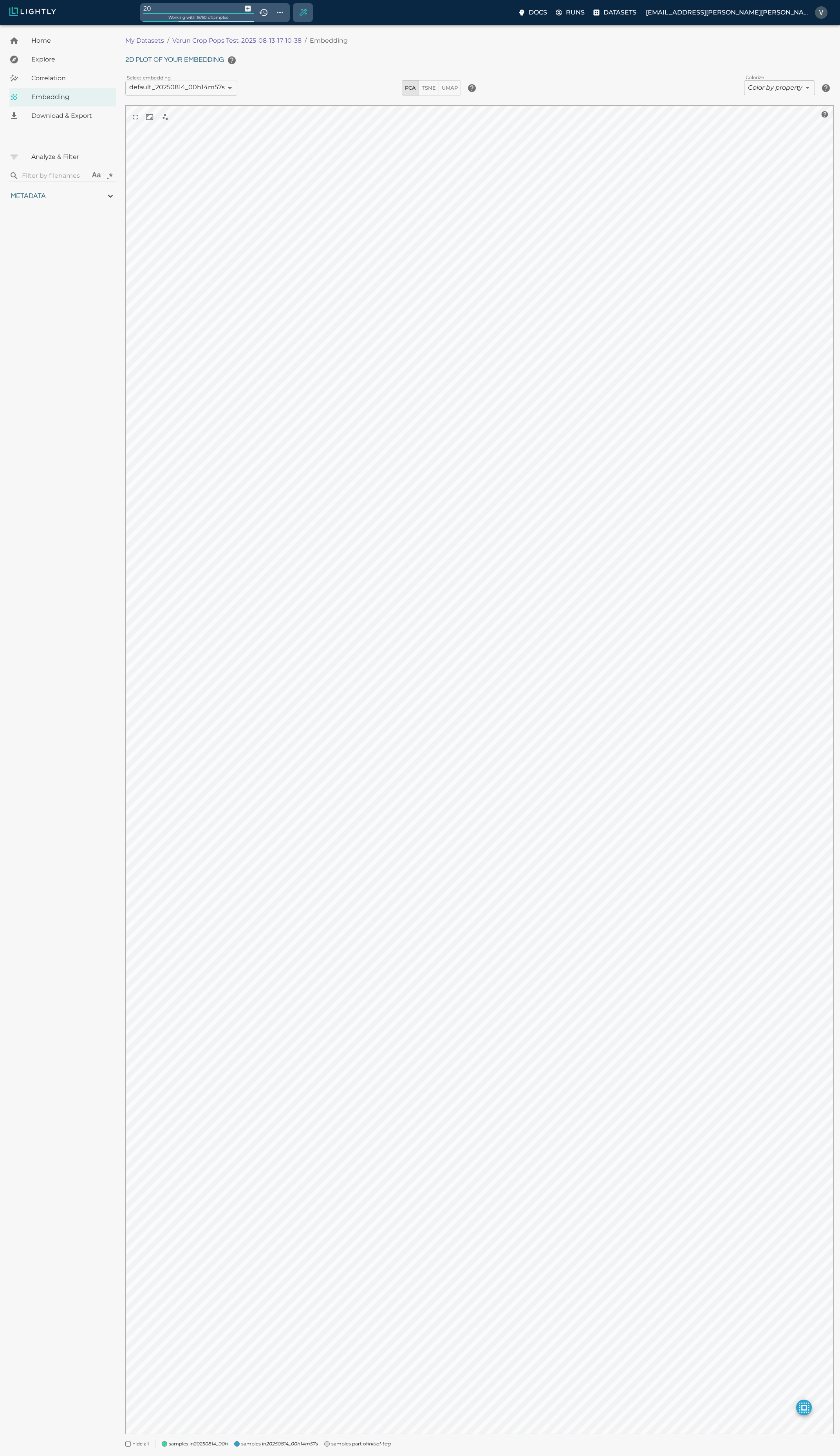
type input "2"
type input "varun-test"
type input "3.32282251623476"
type input "4.56082251623476"
type input "19.2094287872314"
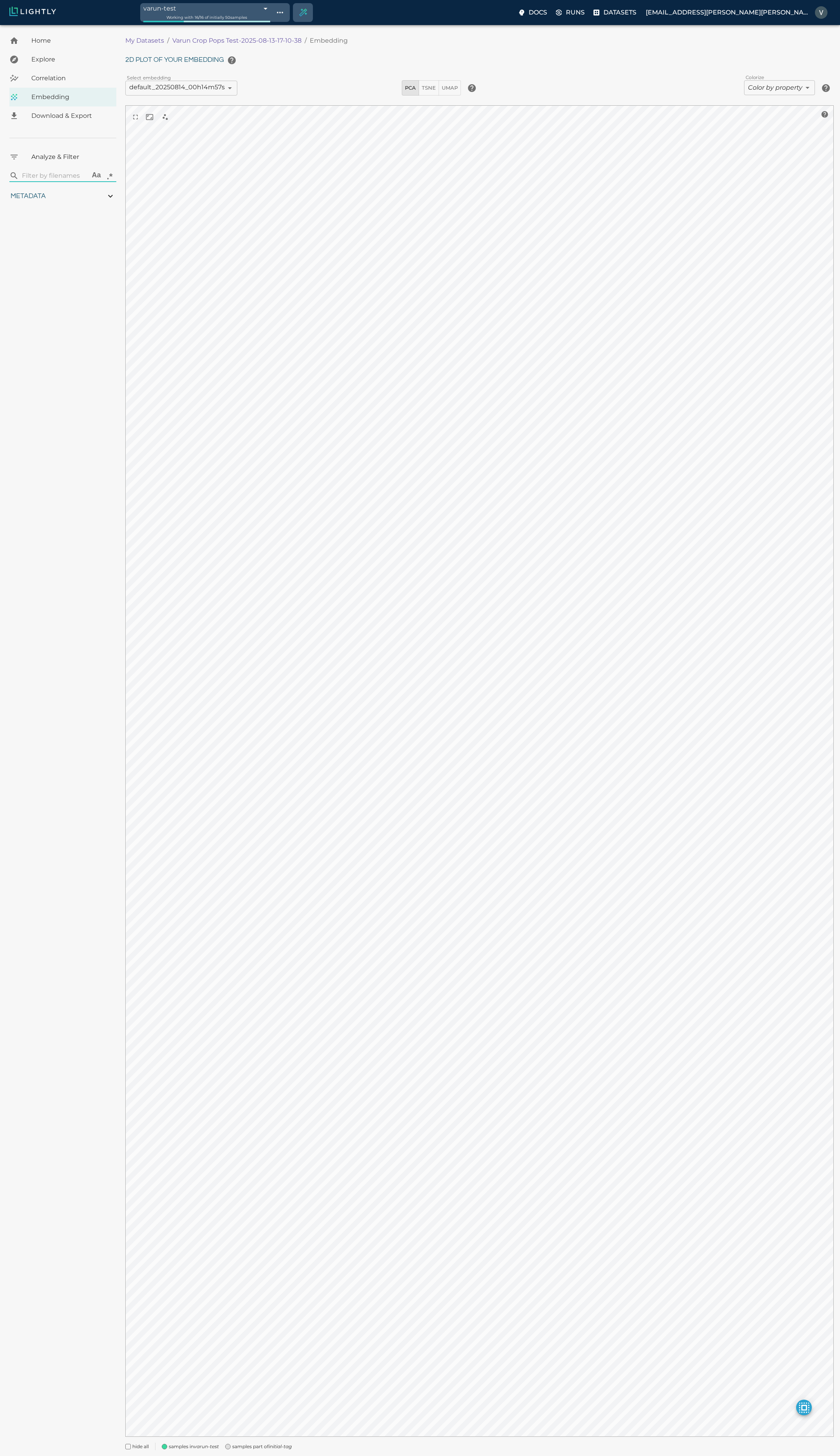
type input "25.6724287872314"
type input "3.32282251623476"
type input "4.56082251623476"
type input "19.2094287872314"
type input "25.6724287872314"
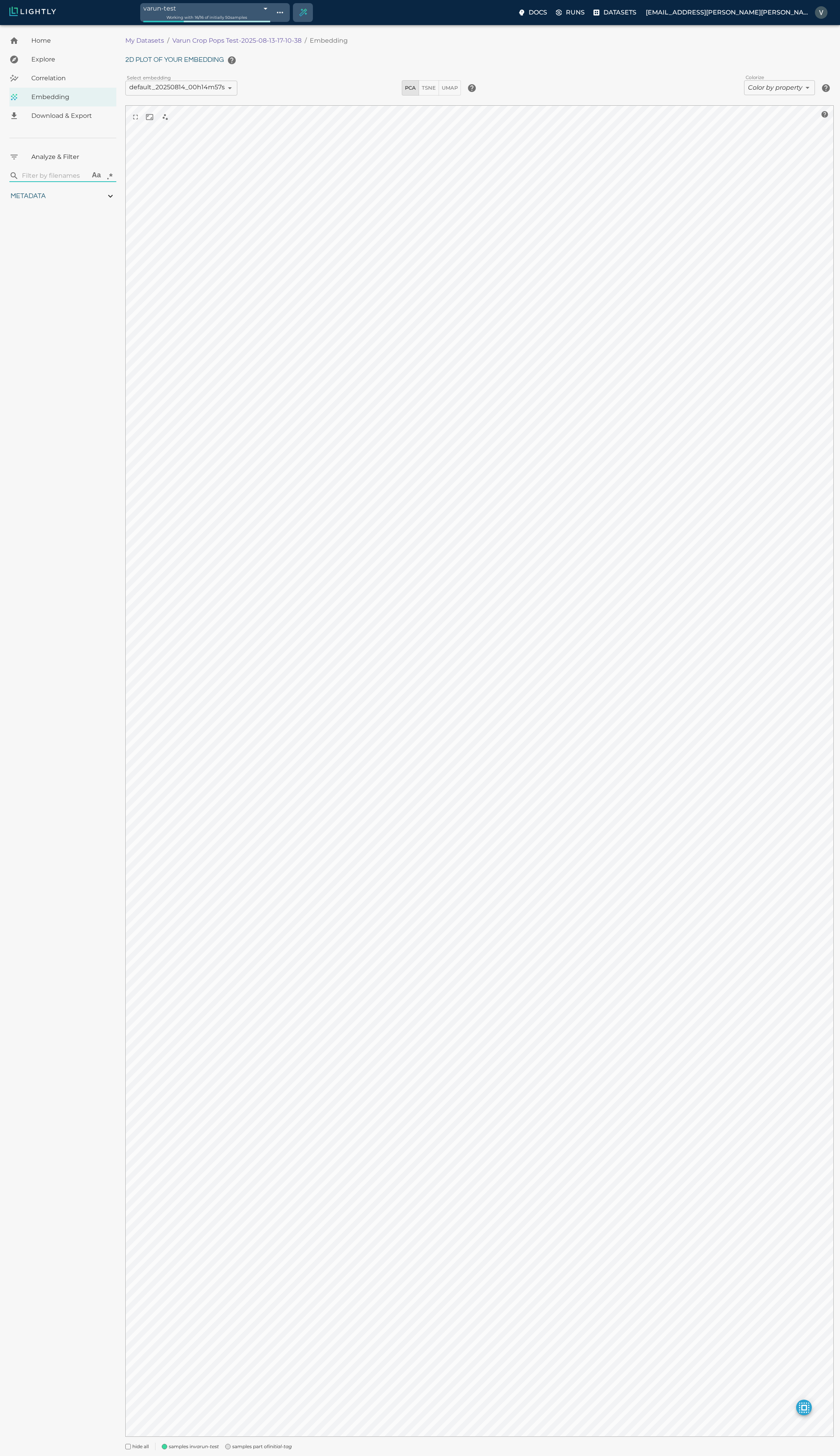
type input "3.32282251623476"
type input "4.56082251623476"
type input "19.2094287872314"
type input "25.6724287872314"
click at [55, 117] on span "Download & Export" at bounding box center [70, 116] width 78 height 9
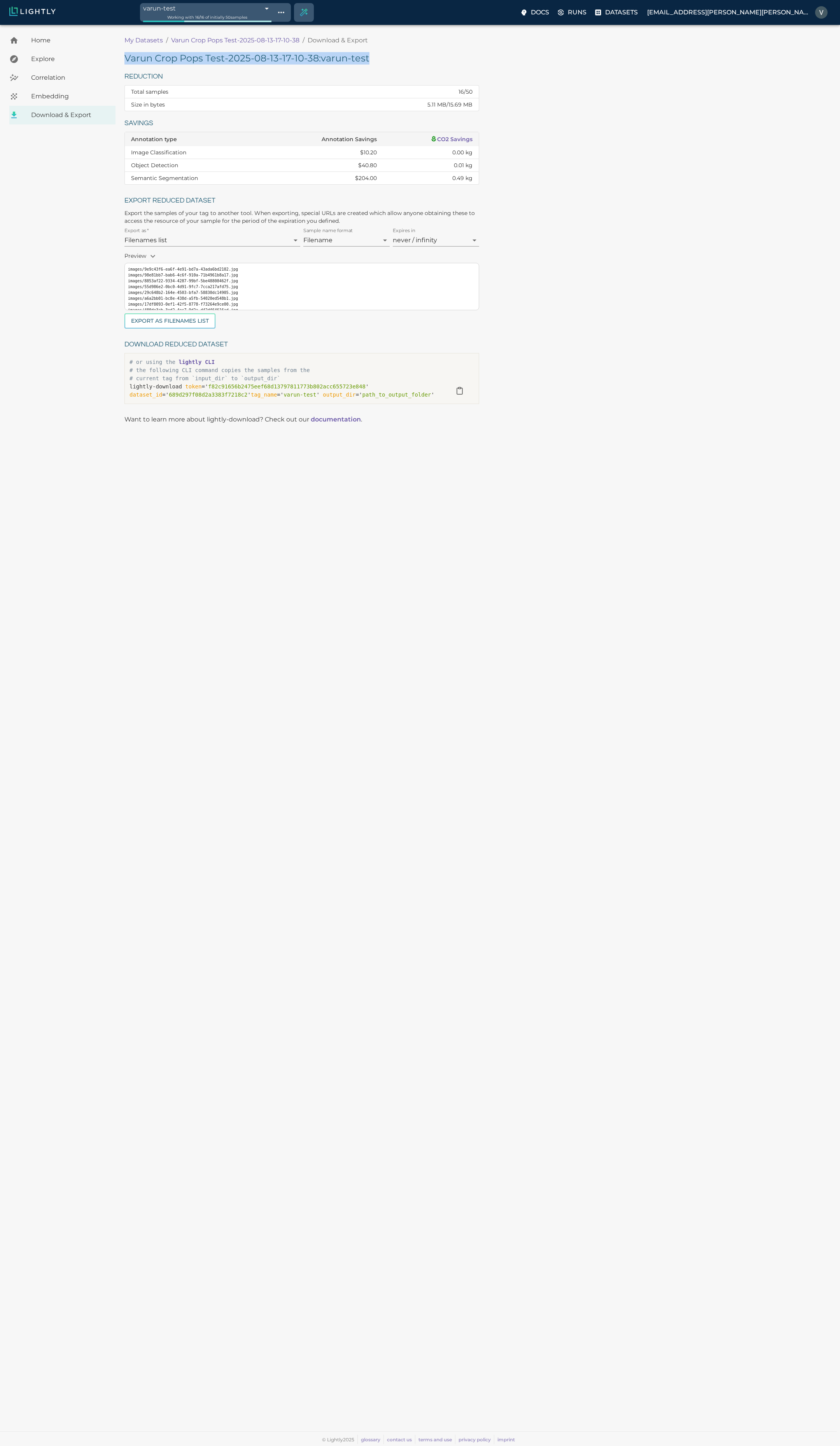
drag, startPoint x: 376, startPoint y: 56, endPoint x: 127, endPoint y: 59, distance: 249.0
click at [127, 59] on h5 "Varun Crop Pops Test-2025-08-13-17-10-38 : varun-test" at bounding box center [302, 59] width 355 height 13
copy h5 "Varun Crop Pops Test-2025-08-13-17-10-38 : varun-test"
click at [621, 248] on div "Varun Crop Pops Test-2025-08-13-17-10-38 : varun-test Reduction Total samples 1…" at bounding box center [479, 230] width 709 height 356
